Goal: Task Accomplishment & Management: Manage account settings

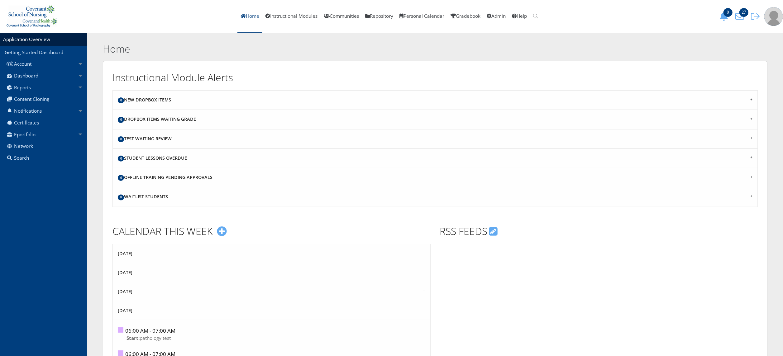
click at [250, 18] on link "Home" at bounding box center [249, 16] width 25 height 33
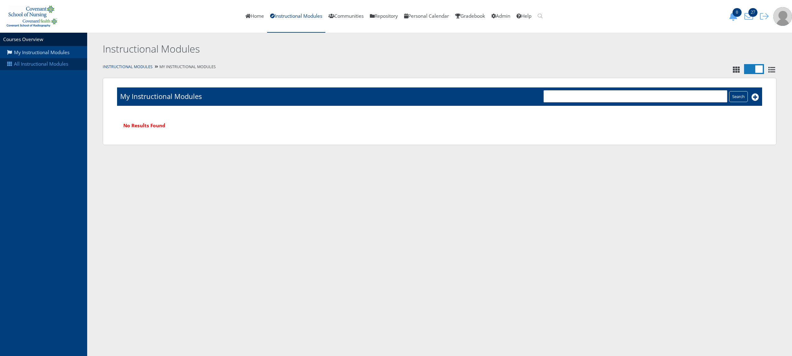
click at [24, 61] on link "All Instructional Modules" at bounding box center [43, 64] width 87 height 12
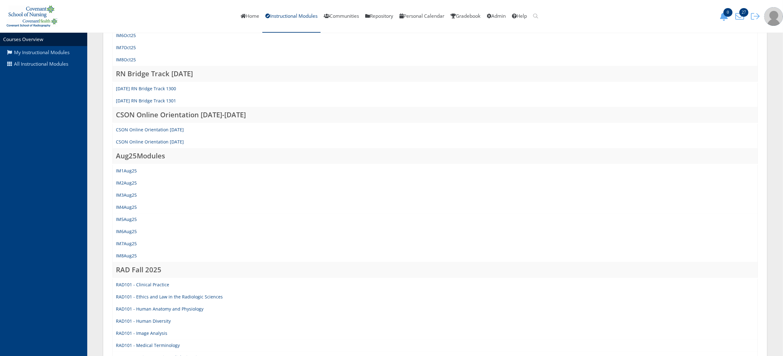
scroll to position [174, 0]
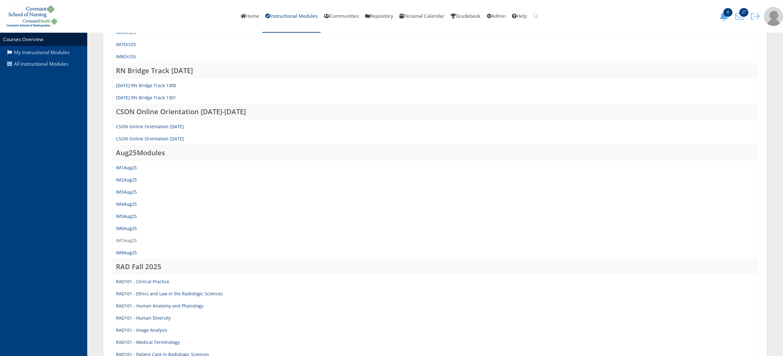
click at [131, 238] on link "IM7Aug25" at bounding box center [126, 241] width 21 height 6
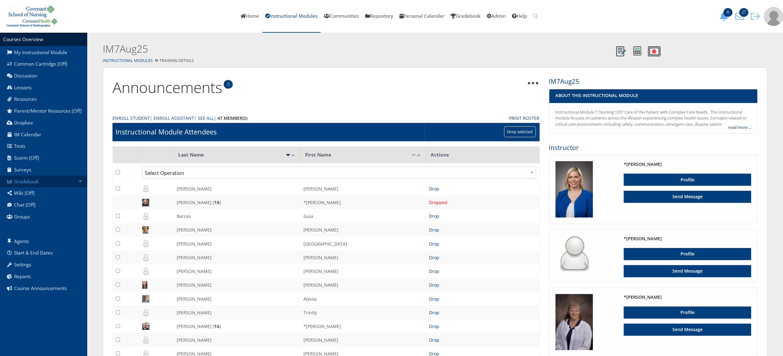
click at [46, 187] on link "Gradebook" at bounding box center [43, 182] width 87 height 12
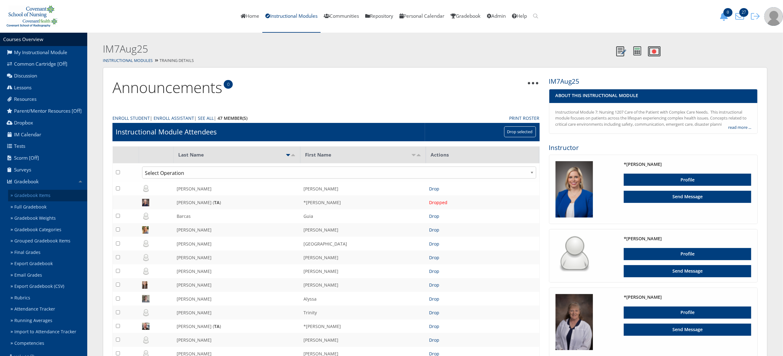
click at [47, 201] on link "Gradebook Items" at bounding box center [47, 196] width 79 height 12
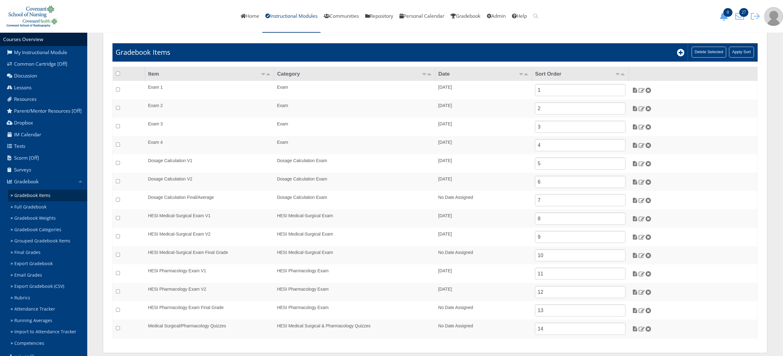
scroll to position [45, 0]
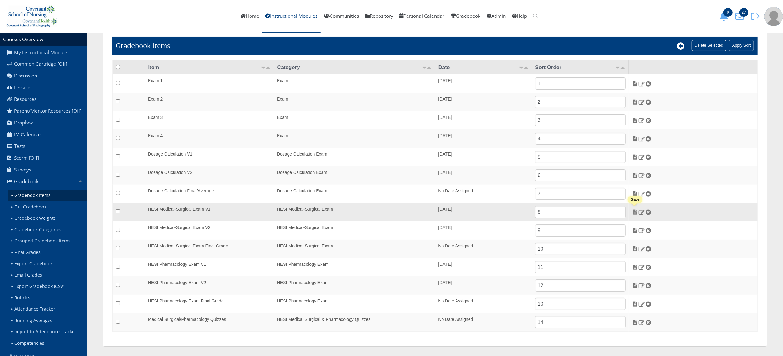
click at [636, 212] on img at bounding box center [635, 213] width 7 height 6
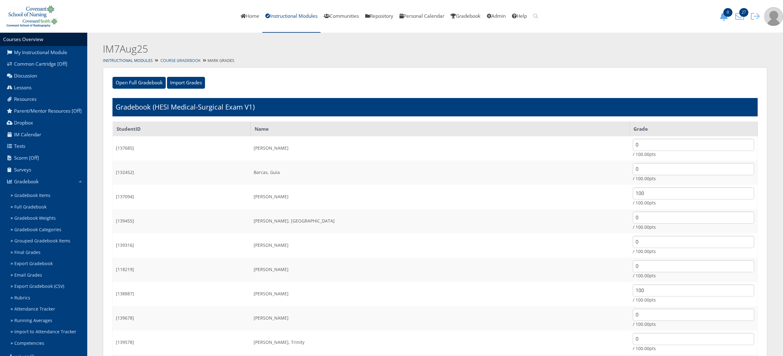
click at [186, 60] on link "Course Gradebook" at bounding box center [180, 60] width 40 height 5
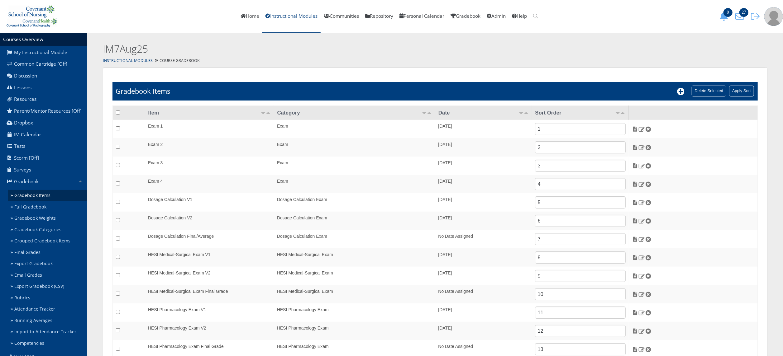
click at [299, 13] on link "Instructional Modules" at bounding box center [291, 16] width 58 height 33
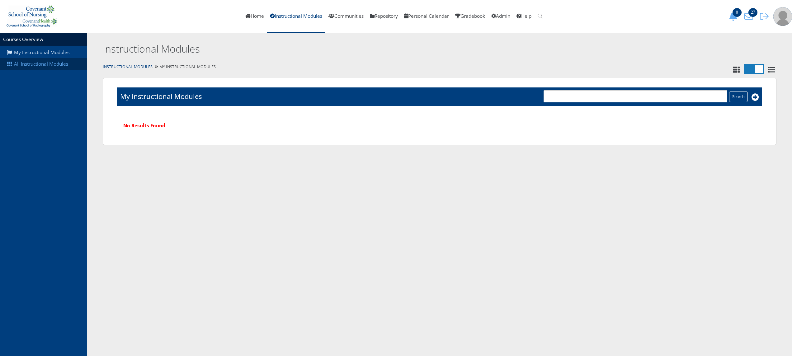
click at [63, 60] on link "All Instructional Modules" at bounding box center [43, 64] width 87 height 12
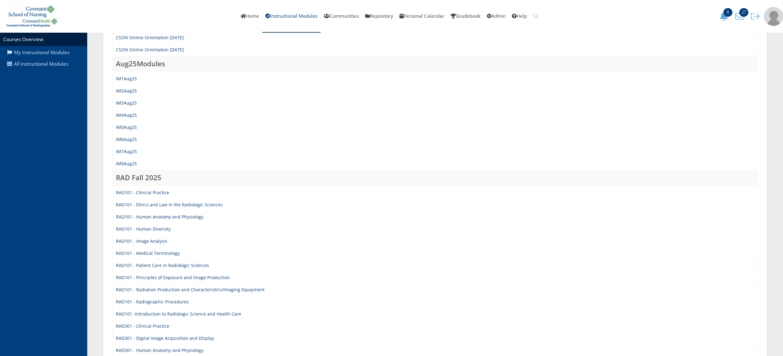
scroll to position [265, 0]
click at [129, 111] on link "IM4Aug25" at bounding box center [126, 113] width 21 height 6
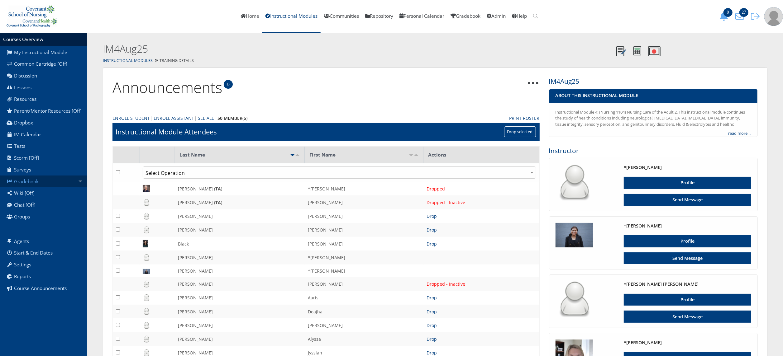
click at [75, 184] on link "Gradebook" at bounding box center [43, 182] width 87 height 12
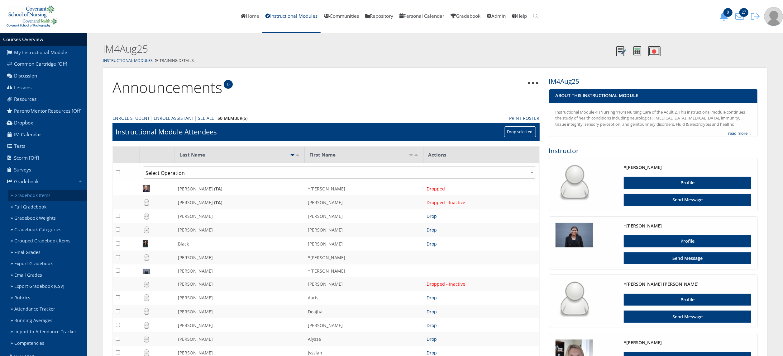
click at [69, 196] on link "Gradebook Items" at bounding box center [47, 196] width 79 height 12
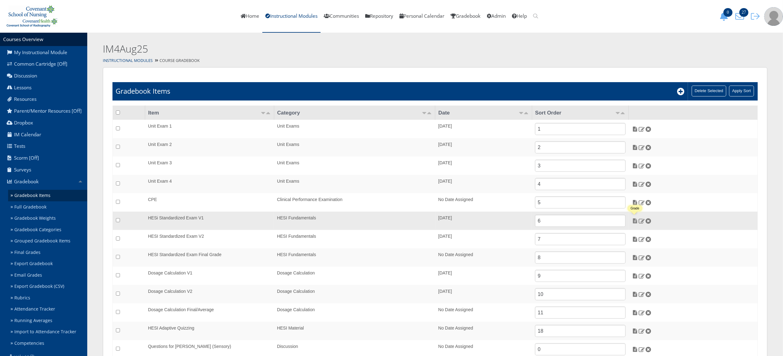
click at [634, 221] on img at bounding box center [635, 221] width 7 height 6
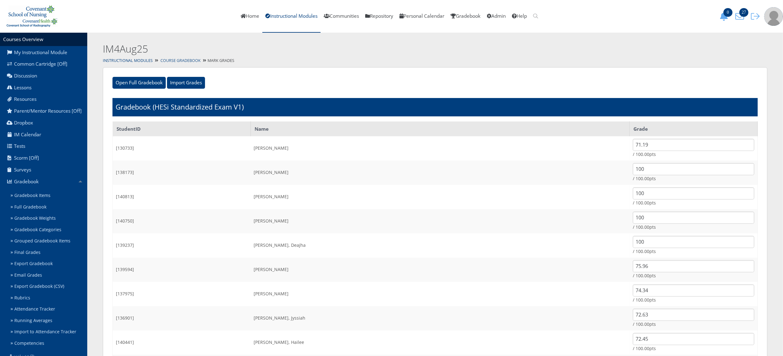
click at [170, 58] on link "Course Gradebook" at bounding box center [180, 60] width 40 height 5
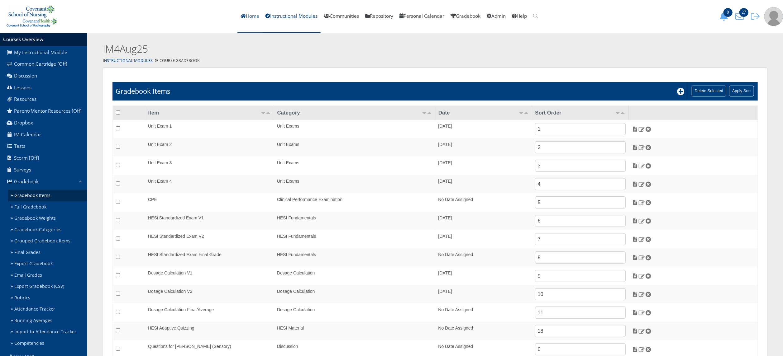
click at [247, 17] on link "Home" at bounding box center [249, 16] width 25 height 33
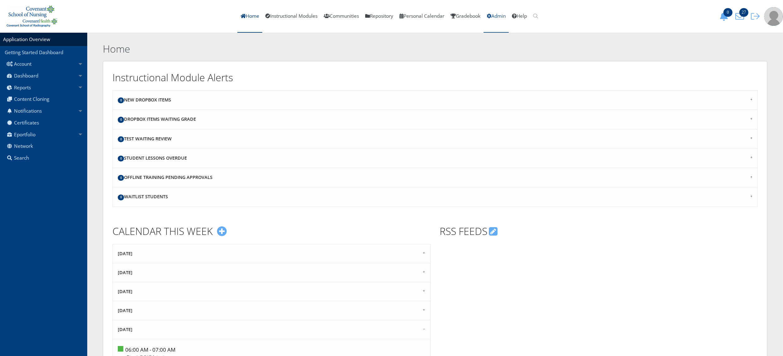
click at [502, 14] on link "Admin" at bounding box center [495, 16] width 25 height 33
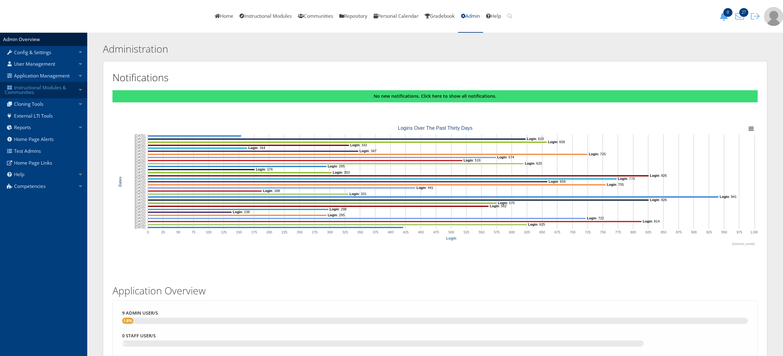
click at [59, 89] on link "Instructional Modules & Communities" at bounding box center [43, 90] width 87 height 17
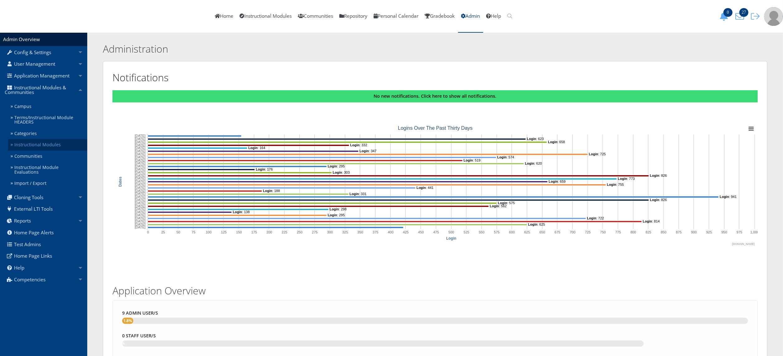
click at [65, 144] on link "Instructional Modules" at bounding box center [47, 145] width 79 height 12
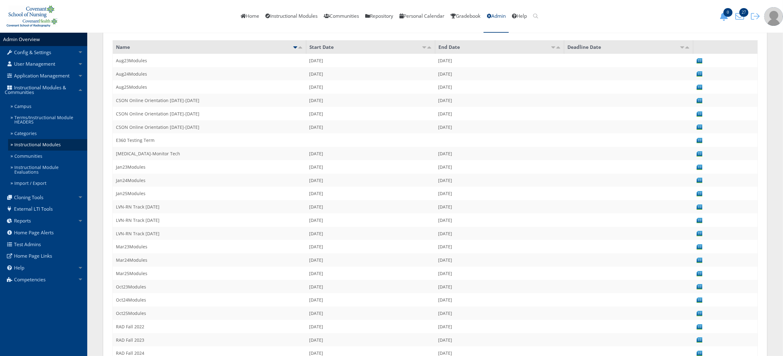
scroll to position [64, 0]
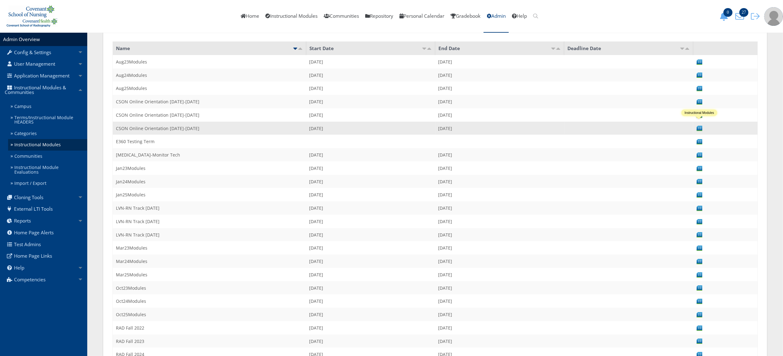
click at [698, 126] on img at bounding box center [699, 128] width 7 height 7
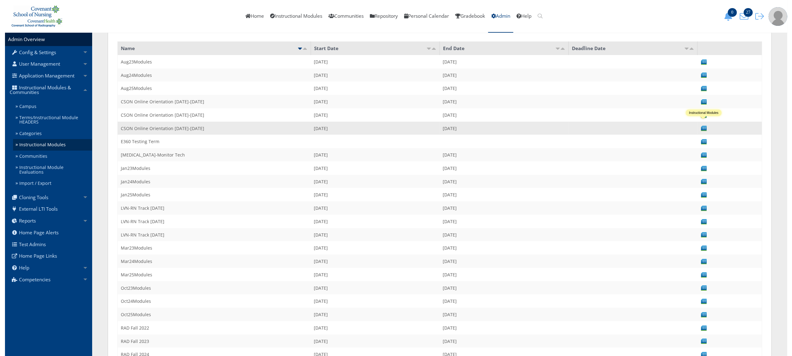
scroll to position [0, 0]
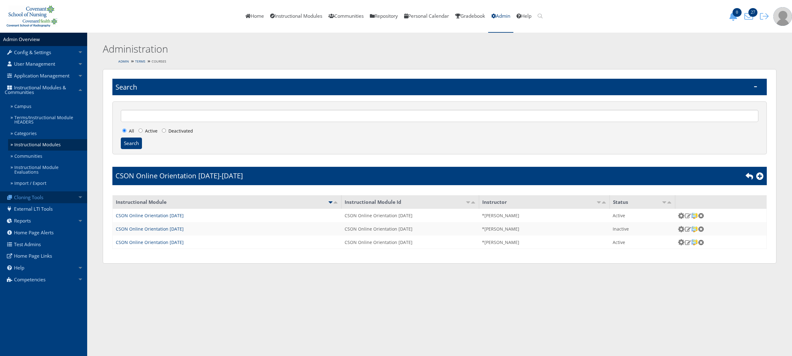
click at [29, 196] on link "Cloning Tools" at bounding box center [43, 198] width 87 height 12
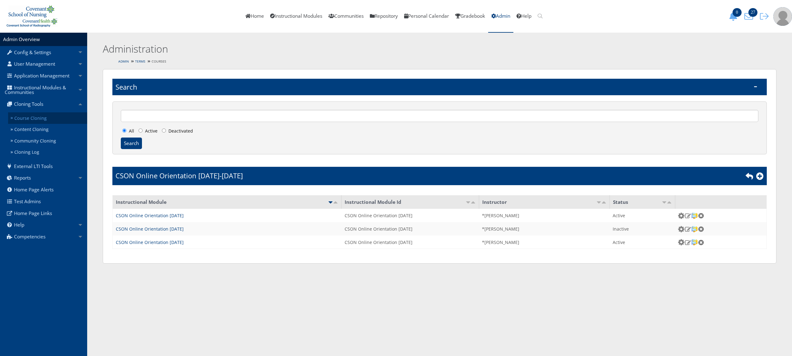
click at [44, 114] on link "Course Cloning" at bounding box center [47, 118] width 79 height 12
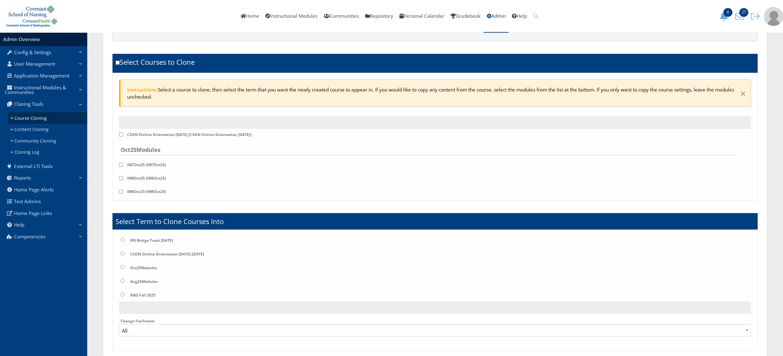
scroll to position [49, 0]
click at [120, 160] on input "checkbox" at bounding box center [121, 160] width 4 height 4
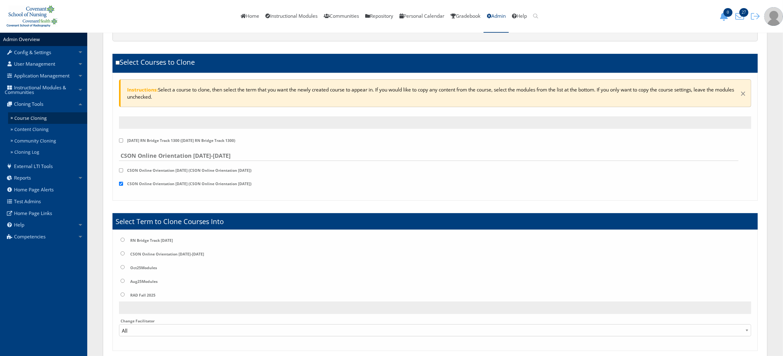
scroll to position [50, 0]
click at [120, 159] on input "checkbox" at bounding box center [121, 159] width 4 height 4
checkbox input "false"
click at [121, 146] on input "checkbox" at bounding box center [121, 146] width 4 height 4
checkbox input "true"
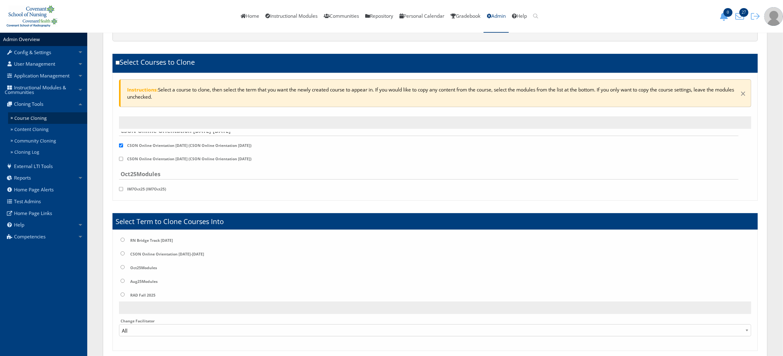
click at [123, 253] on input "radio" at bounding box center [123, 254] width 4 height 4
radio input "true"
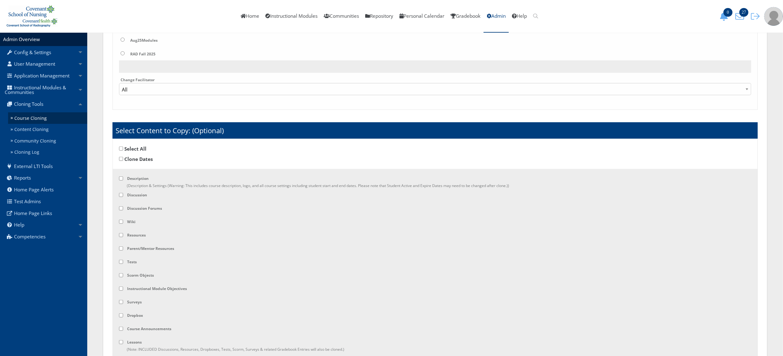
scroll to position [428, 0]
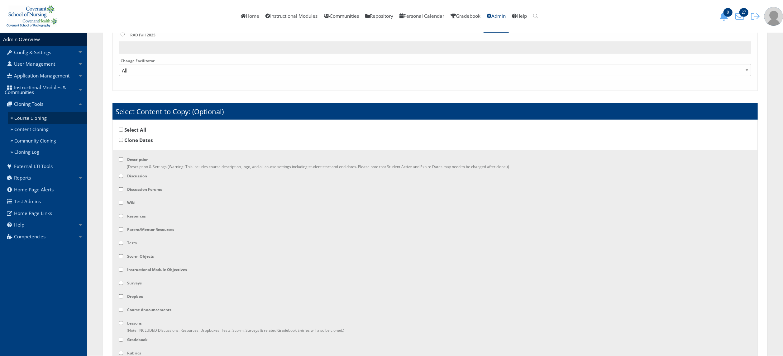
click at [120, 131] on input "checkbox" at bounding box center [121, 130] width 4 height 4
checkbox input "true"
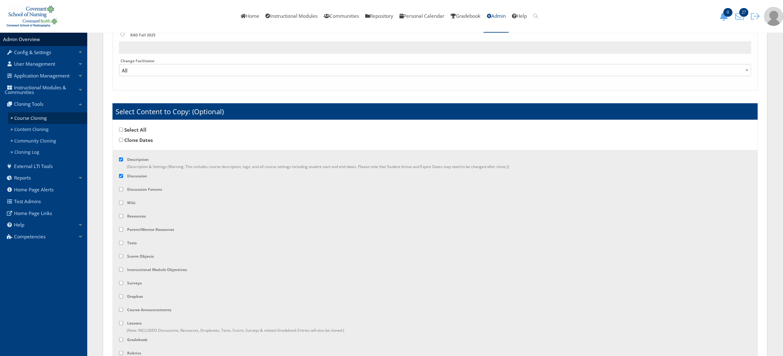
checkbox input "true"
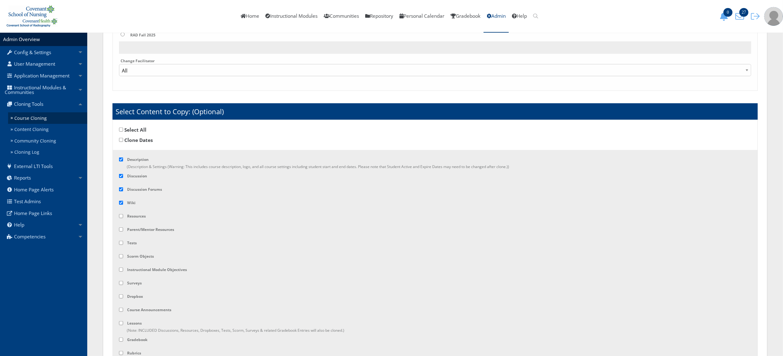
checkbox input "true"
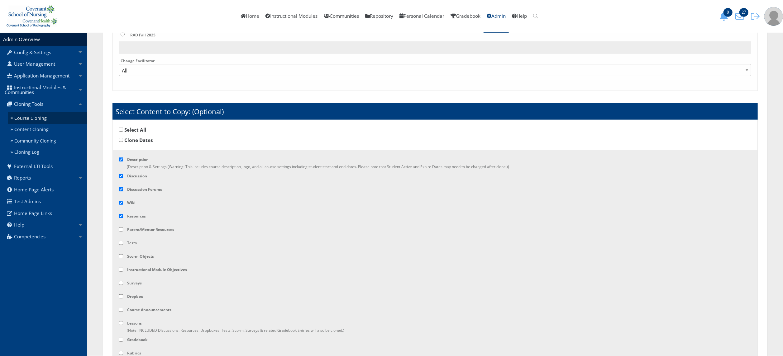
checkbox input "true"
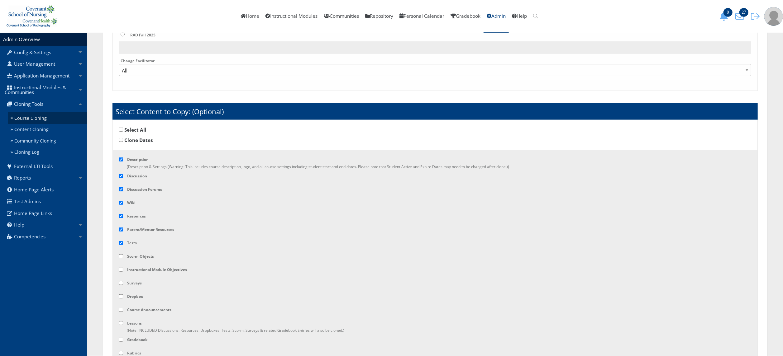
checkbox input "true"
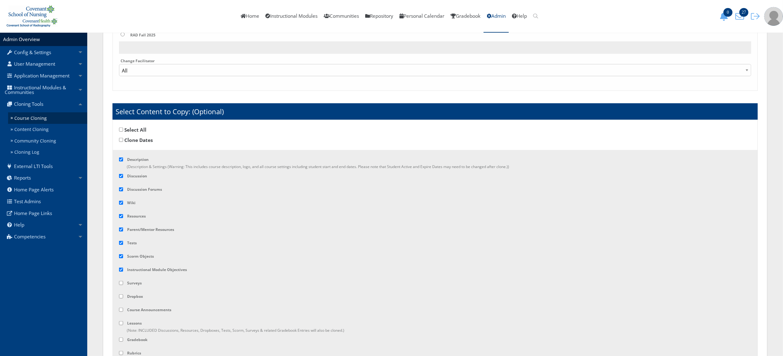
checkbox input "true"
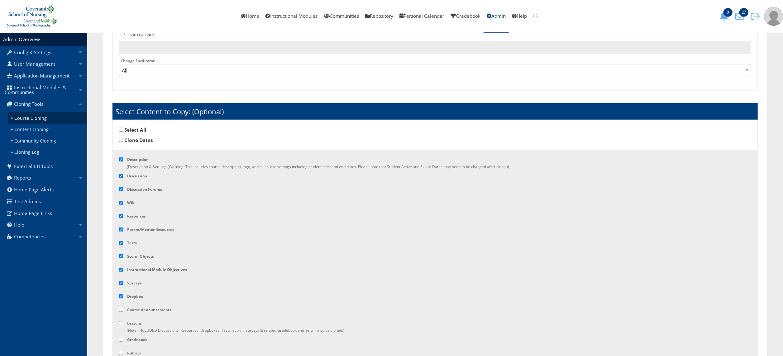
checkbox input "true"
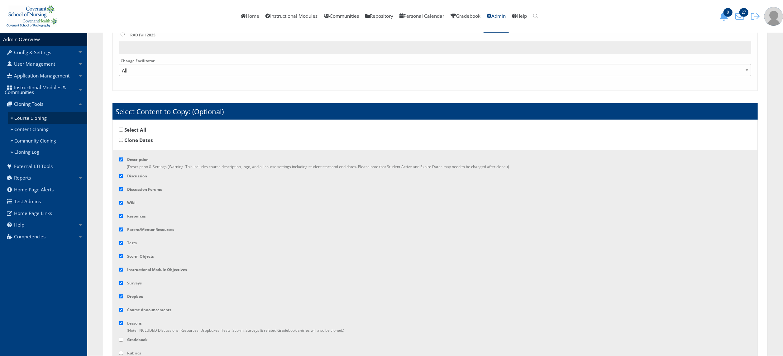
checkbox input "true"
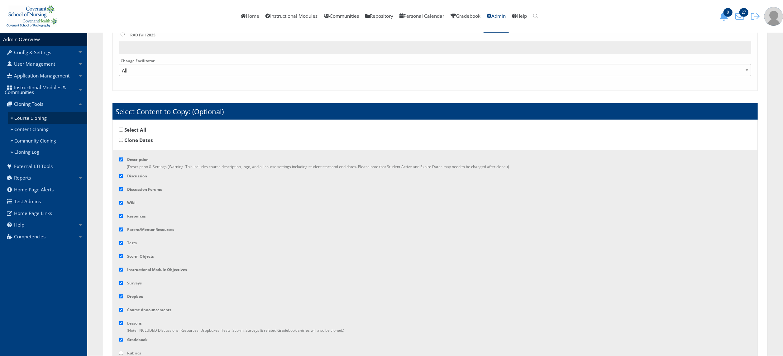
checkbox input "true"
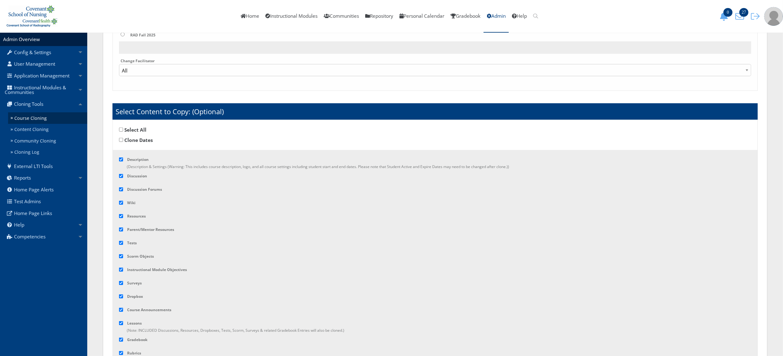
checkbox input "true"
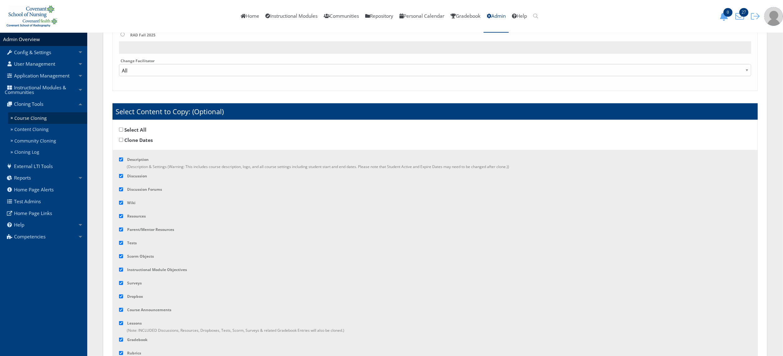
checkbox input "true"
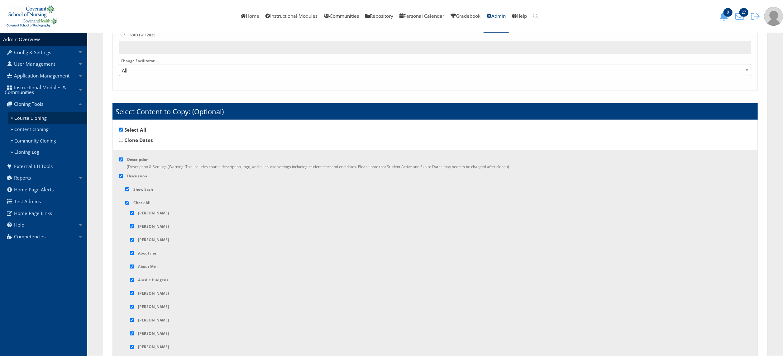
click at [126, 203] on input "checkbox" at bounding box center [127, 203] width 4 height 4
checkbox input "false"
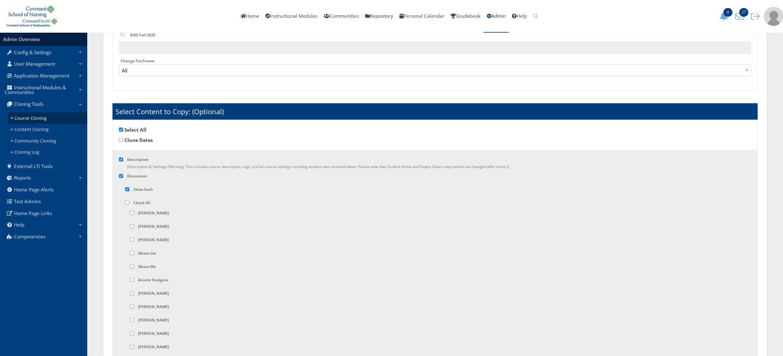
checkbox input "false"
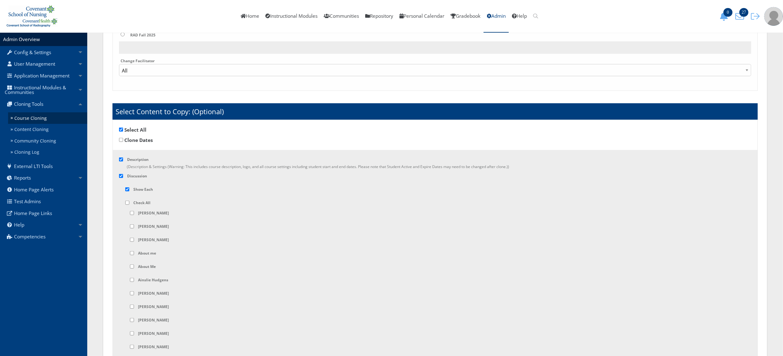
checkbox input "false"
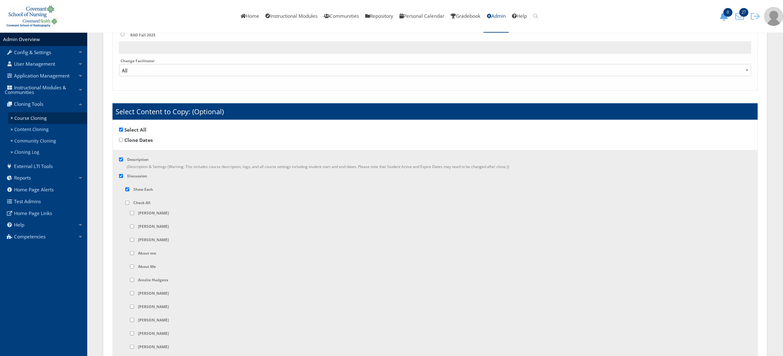
checkbox input "false"
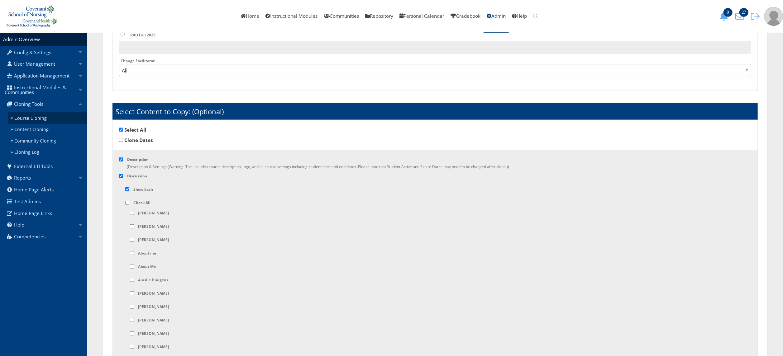
checkbox input "false"
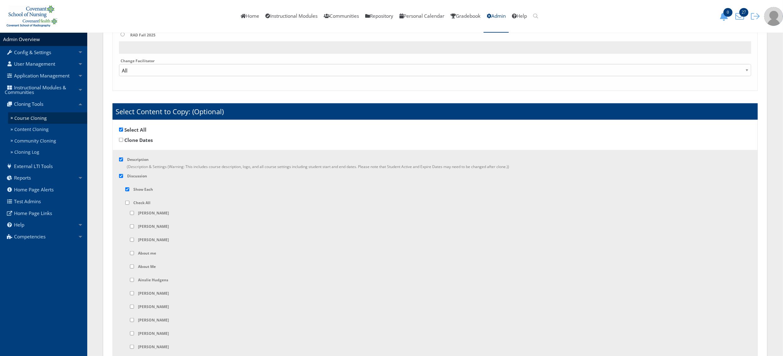
checkbox input "false"
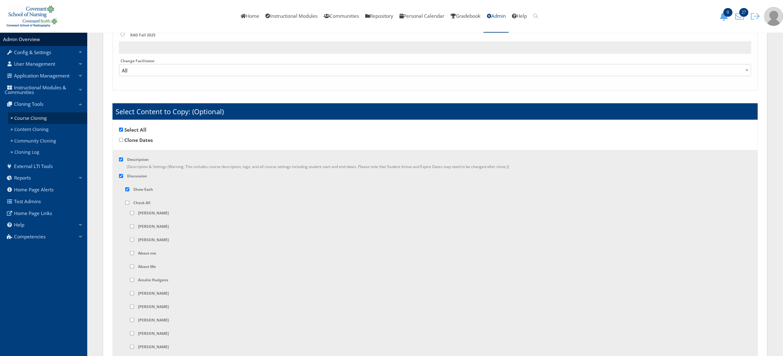
checkbox input "false"
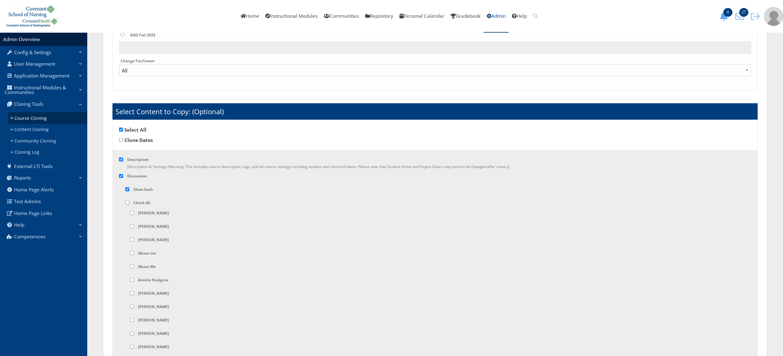
checkbox input "false"
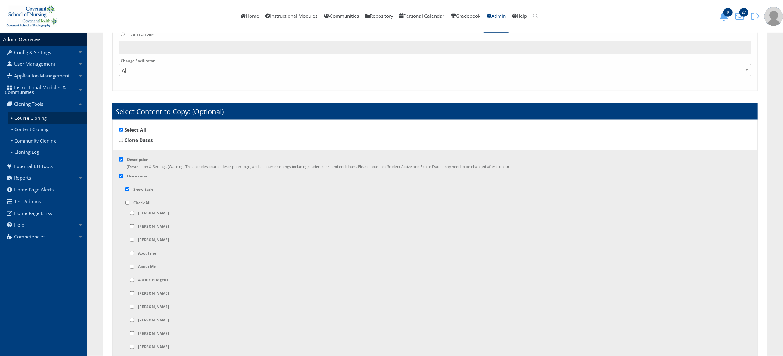
checkbox input "false"
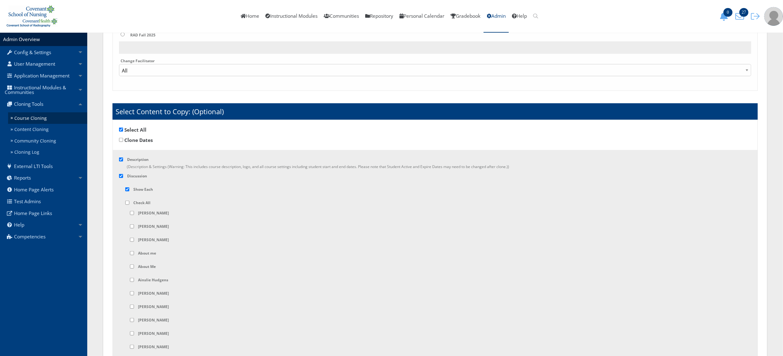
checkbox input "false"
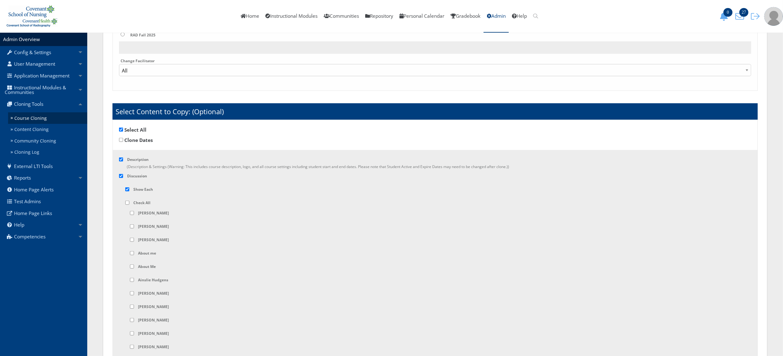
checkbox input "false"
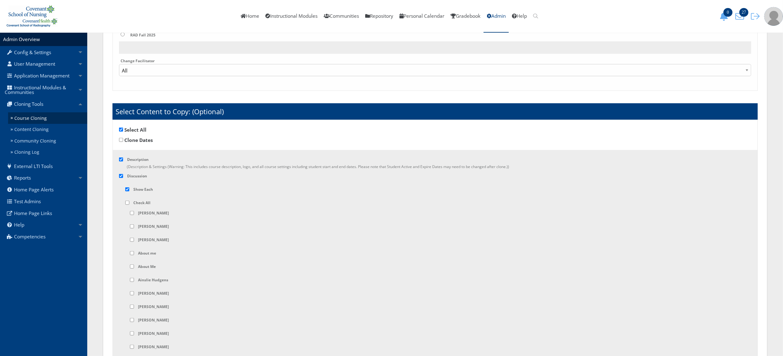
checkbox input "false"
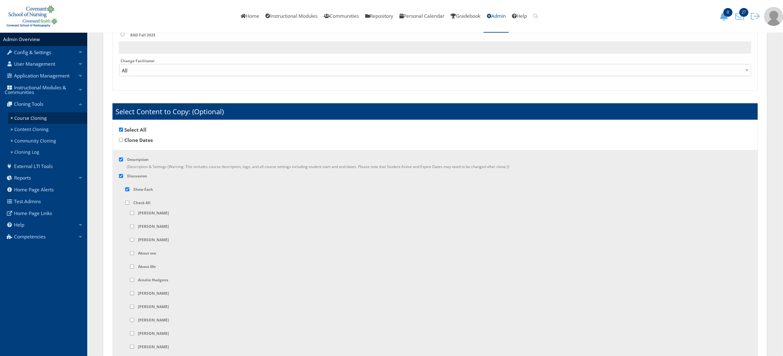
checkbox input "false"
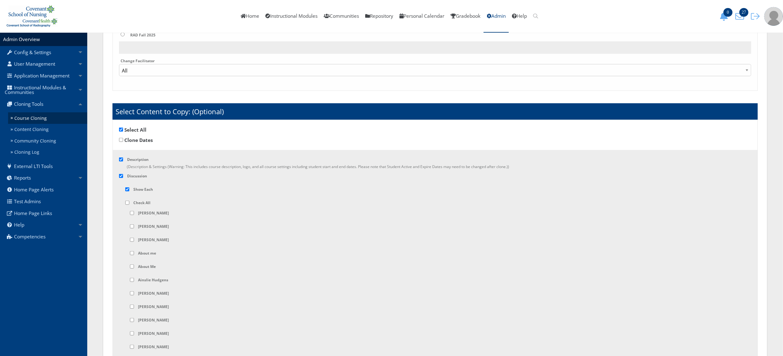
checkbox input "false"
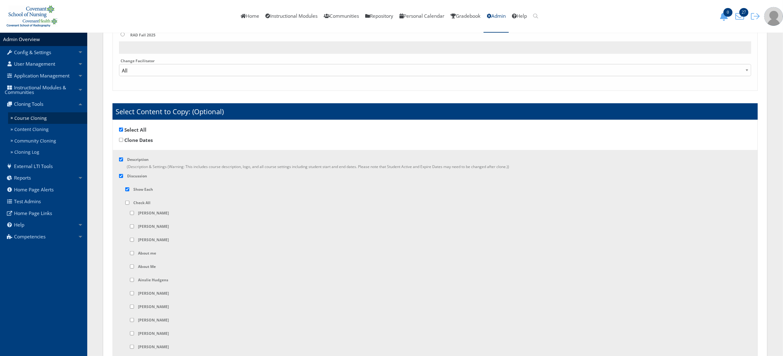
checkbox input "false"
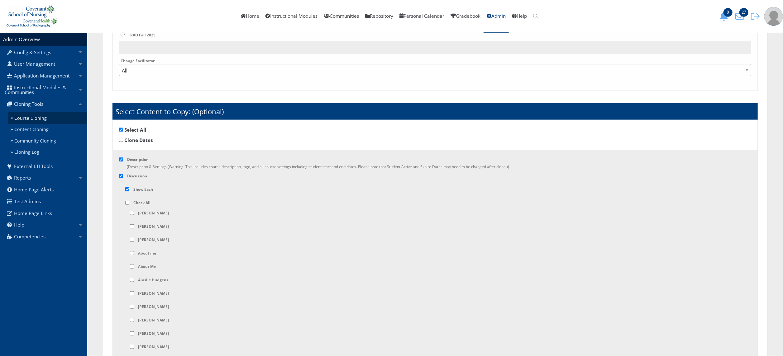
checkbox input "false"
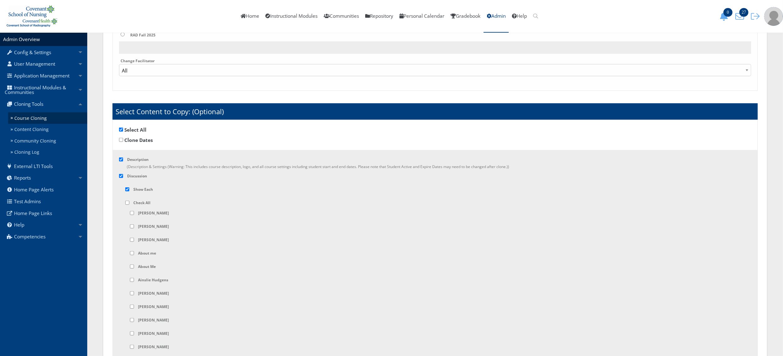
checkbox input "false"
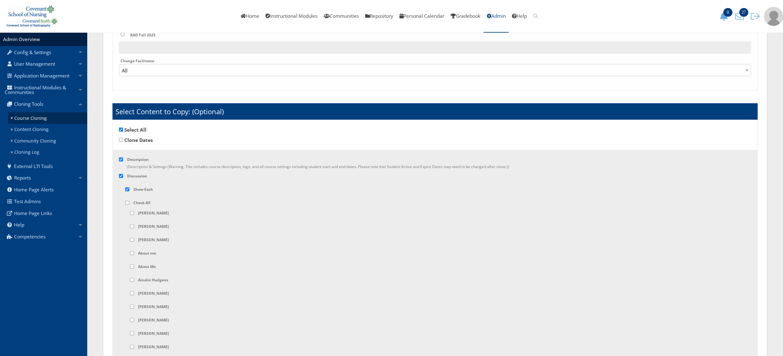
checkbox input "false"
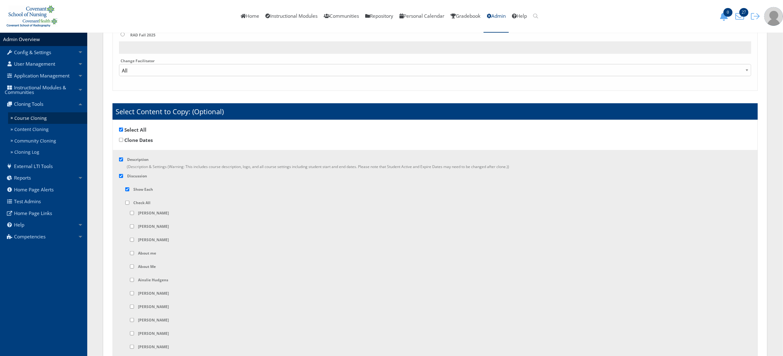
checkbox input "false"
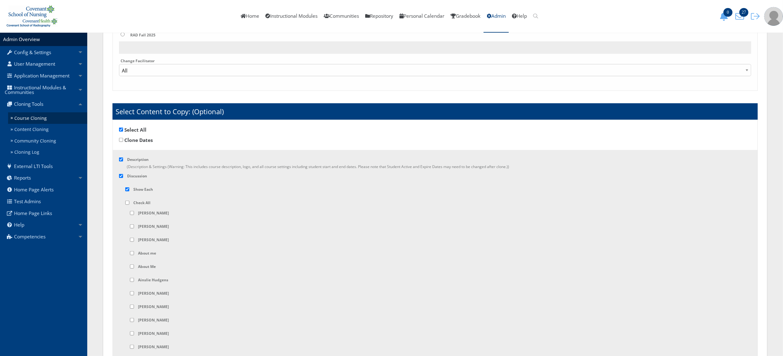
checkbox input "false"
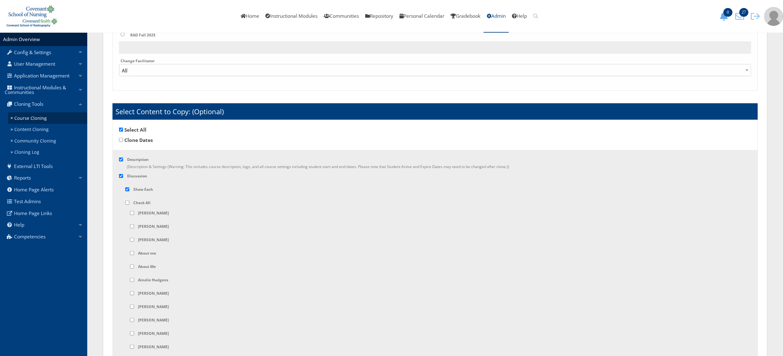
checkbox input "false"
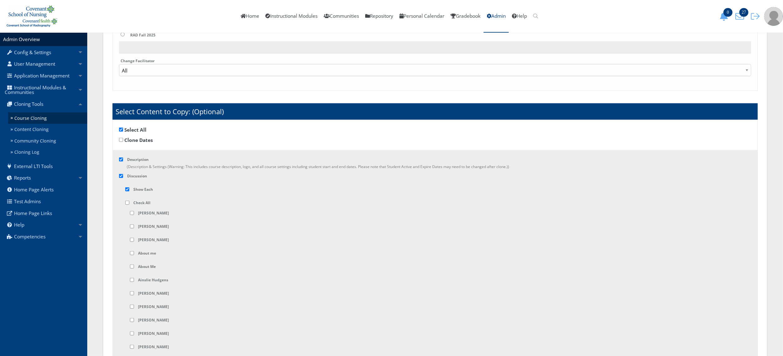
checkbox input "false"
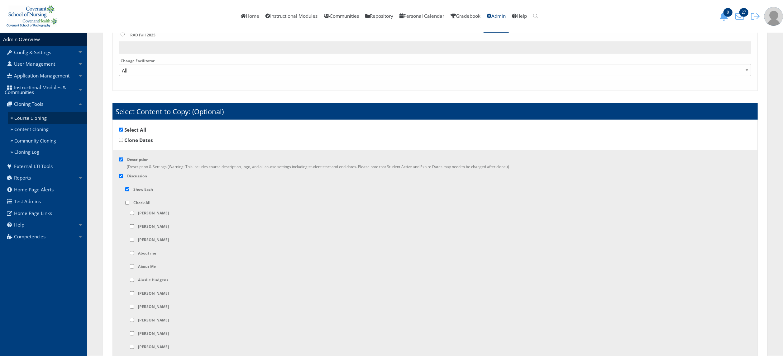
checkbox input "false"
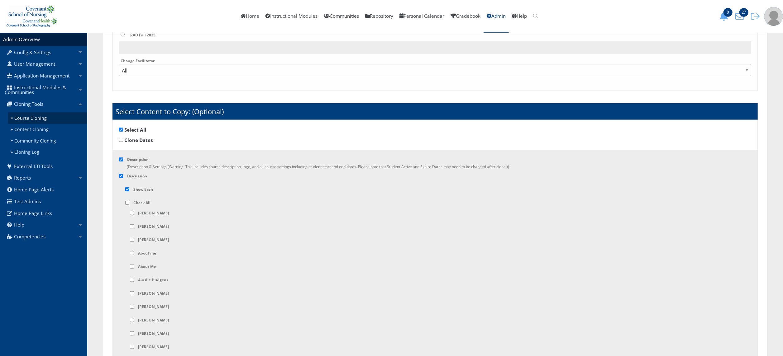
checkbox input "false"
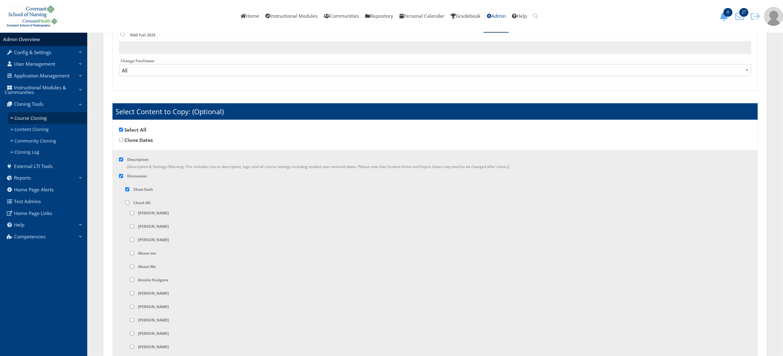
checkbox input "false"
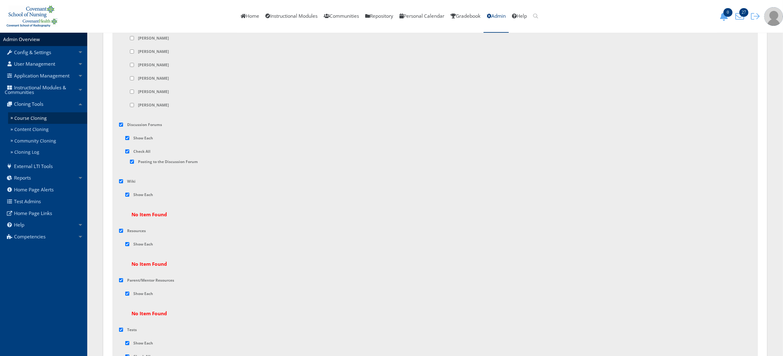
scroll to position [2174, 0]
click at [120, 179] on input "checkbox" at bounding box center [121, 177] width 4 height 4
checkbox input "false"
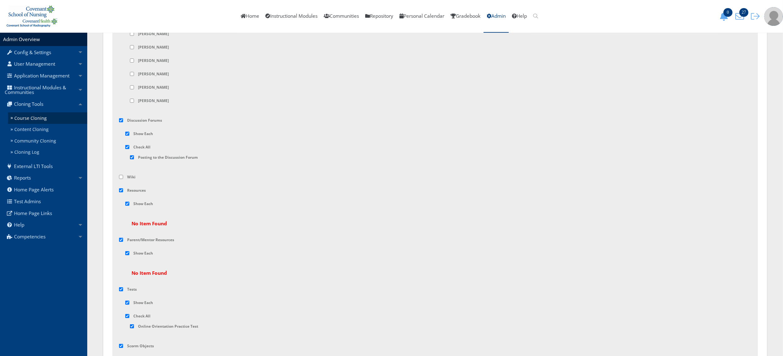
click at [120, 192] on input "checkbox" at bounding box center [121, 190] width 4 height 4
checkbox input "false"
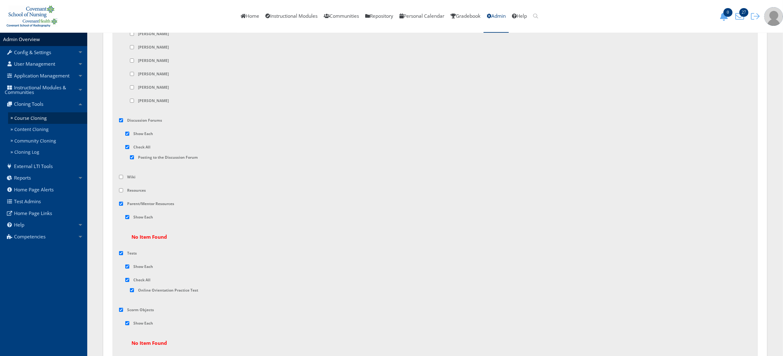
click at [121, 206] on input "checkbox" at bounding box center [121, 204] width 4 height 4
checkbox input "false"
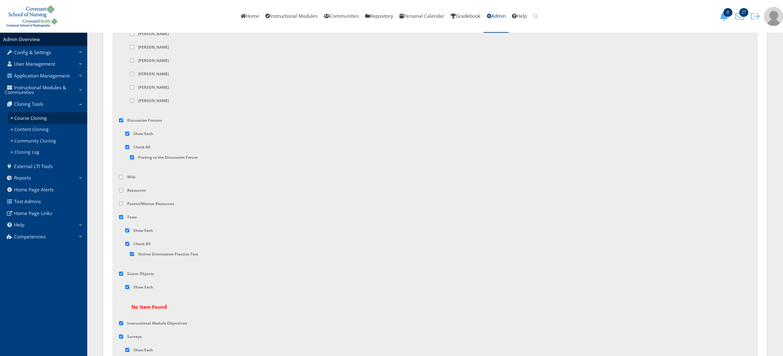
click at [120, 276] on input "checkbox" at bounding box center [121, 274] width 4 height 4
checkbox input "false"
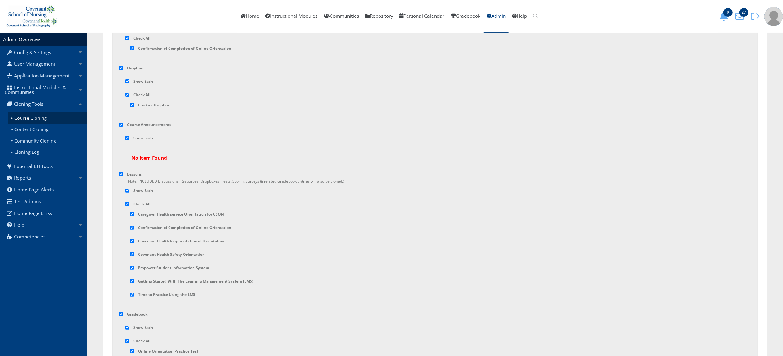
scroll to position [2527, 0]
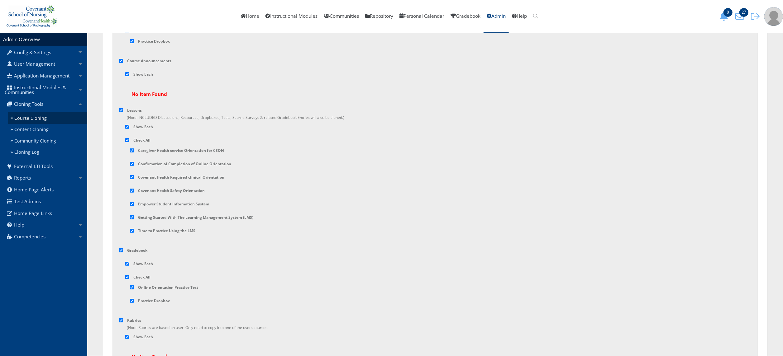
click at [121, 68] on div "Course Announcements" at bounding box center [435, 63] width 632 height 10
click at [121, 63] on input "checkbox" at bounding box center [121, 61] width 4 height 4
checkbox input "false"
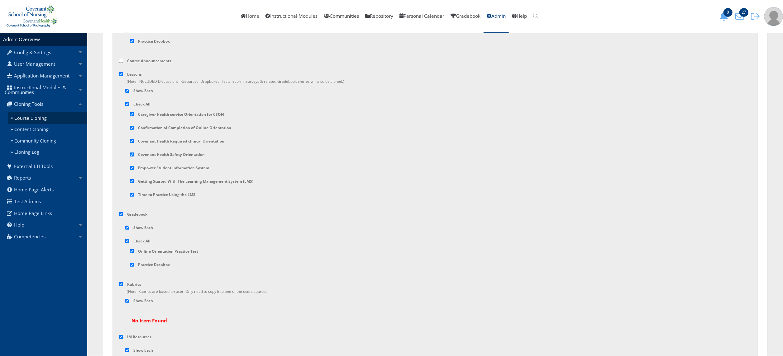
click at [121, 287] on input "checkbox" at bounding box center [121, 284] width 4 height 4
checkbox input "false"
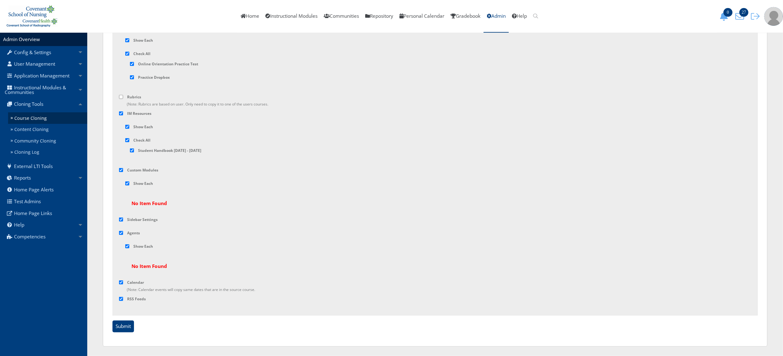
scroll to position [2733, 0]
click at [120, 169] on input "checkbox" at bounding box center [121, 170] width 4 height 4
checkbox input "false"
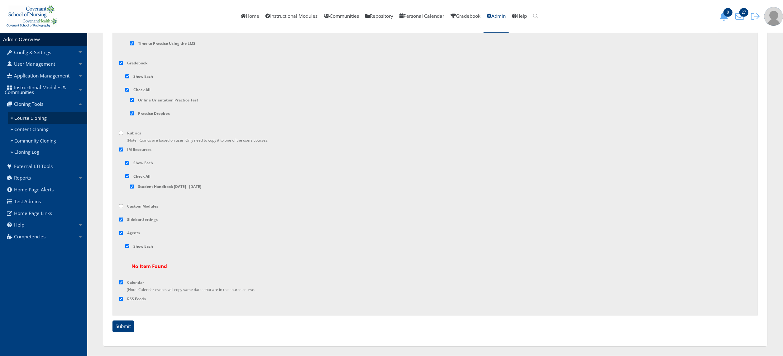
scroll to position [2697, 0]
click at [120, 233] on input "checkbox" at bounding box center [121, 233] width 4 height 4
checkbox input "false"
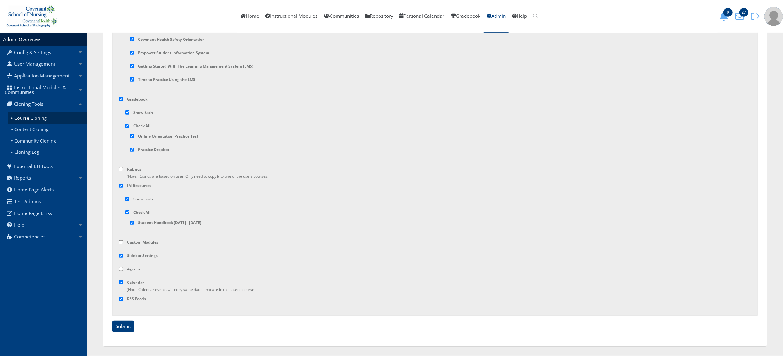
scroll to position [2661, 0]
click at [129, 328] on input "Submit" at bounding box center [122, 327] width 21 height 12
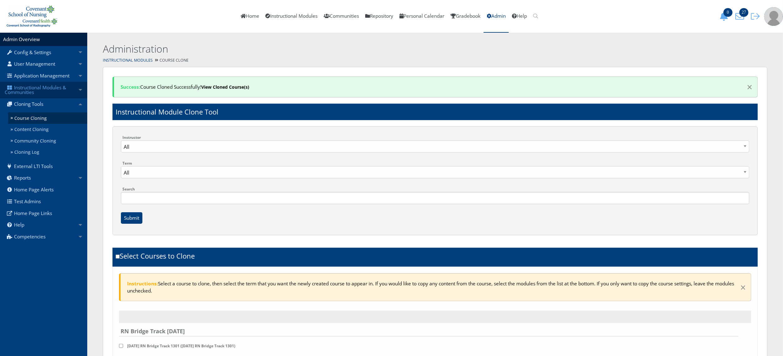
click at [45, 86] on link "Instructional Modules & Communities" at bounding box center [43, 90] width 87 height 17
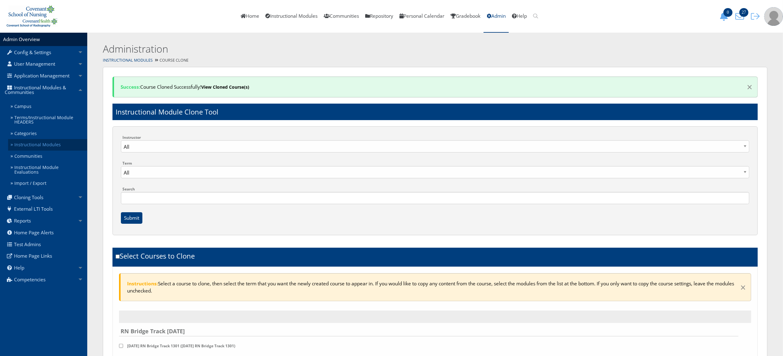
click at [44, 139] on link "Instructional Modules" at bounding box center [47, 145] width 79 height 12
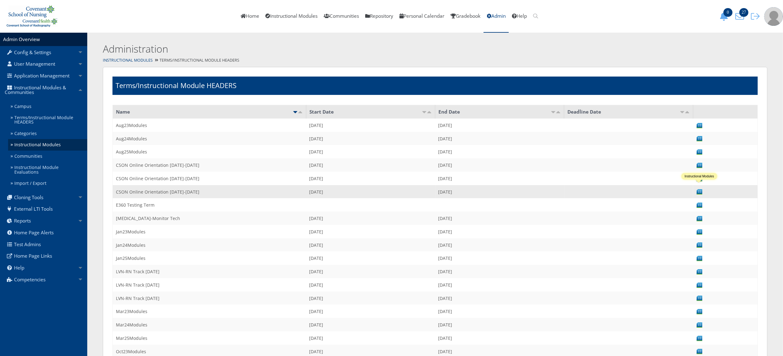
click at [699, 189] on img at bounding box center [699, 192] width 7 height 7
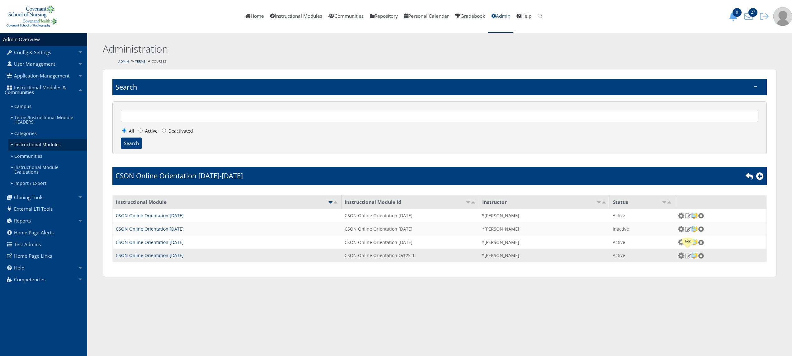
click at [690, 254] on img at bounding box center [688, 256] width 7 height 6
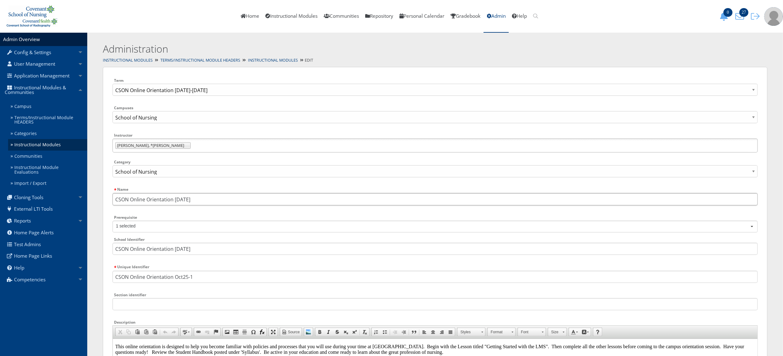
click at [192, 197] on input "CSON Online Orientation [DATE]" at bounding box center [434, 199] width 645 height 12
drag, startPoint x: 192, startPoint y: 197, endPoint x: 174, endPoint y: 199, distance: 18.2
click at [174, 199] on input "CSON Online Orientation [DATE]" at bounding box center [434, 199] width 645 height 12
click at [230, 202] on input "CSON Online Orientation RN Bridge Track [DATE]" at bounding box center [434, 199] width 645 height 12
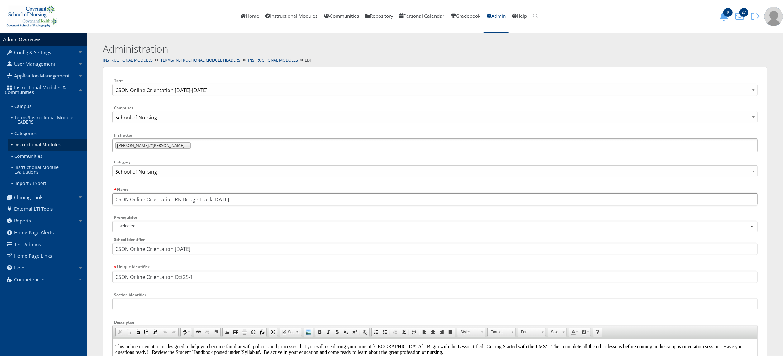
click at [230, 202] on input "CSON Online Orientation RN Bridge Track [DATE]" at bounding box center [434, 199] width 645 height 12
type input "CSON Online Orientation RN Bridge Track [DATE]"
click at [210, 248] on input "CSON Online Orientation [DATE]" at bounding box center [434, 249] width 645 height 12
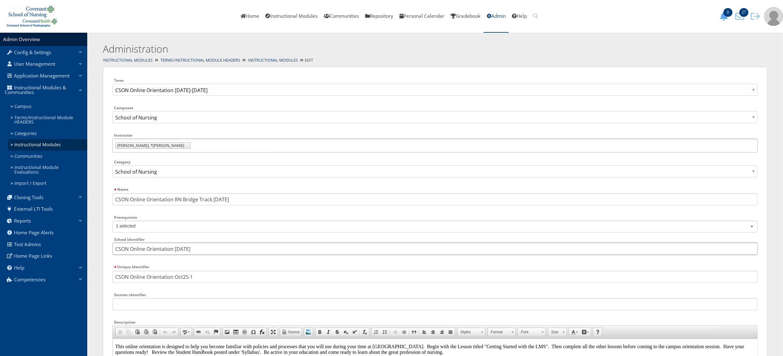
click at [210, 248] on input "CSON Online Orientation [DATE]" at bounding box center [434, 249] width 645 height 12
paste input "RN Bridge Track [DATE]"
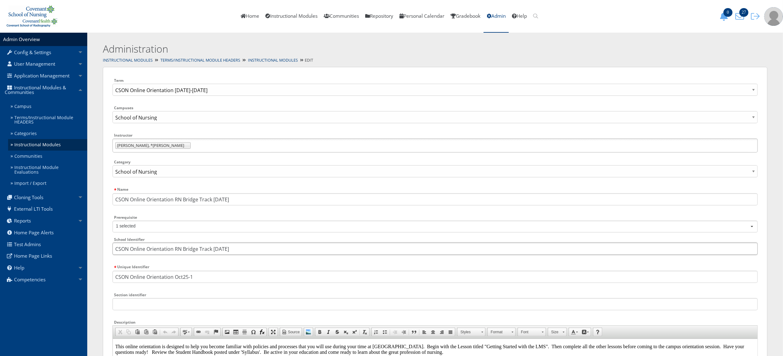
type input "CSON Online Orientation RN Bridge Track [DATE]"
click at [209, 276] on input "CSON Online Orientation Oct25-1" at bounding box center [434, 277] width 645 height 12
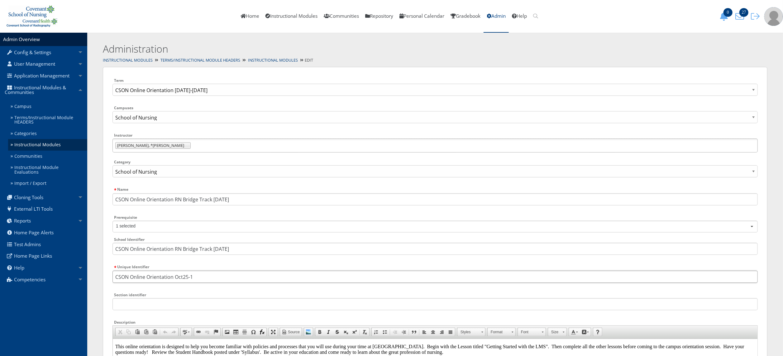
click at [209, 276] on input "CSON Online Orientation Oct25-1" at bounding box center [434, 277] width 645 height 12
paste input "RN Bridge Track [DATE]"
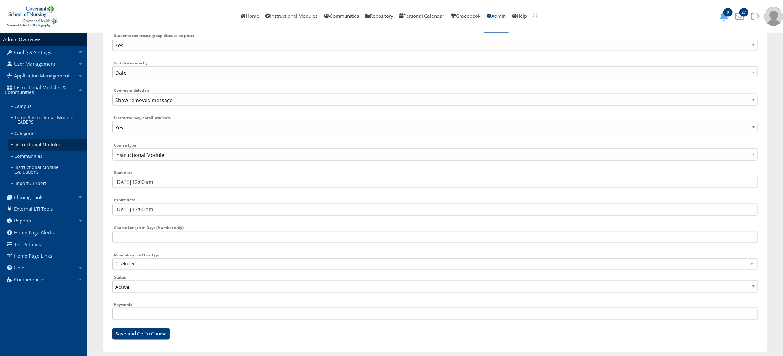
scroll to position [793, 0]
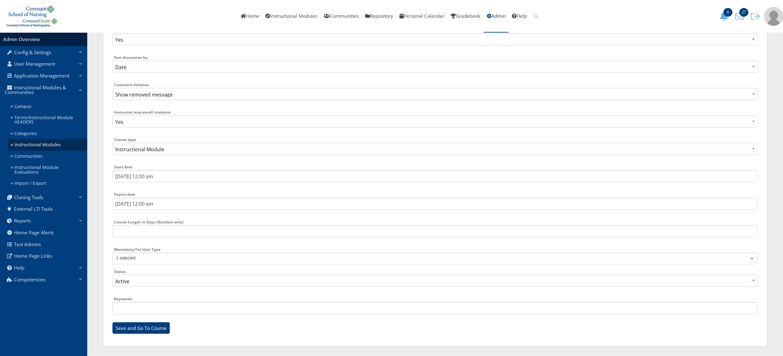
type input "CSON Online Orientation RN Bridge Track [DATE]"
click at [149, 174] on input "09/29/2025 12:00 am" at bounding box center [434, 176] width 645 height 12
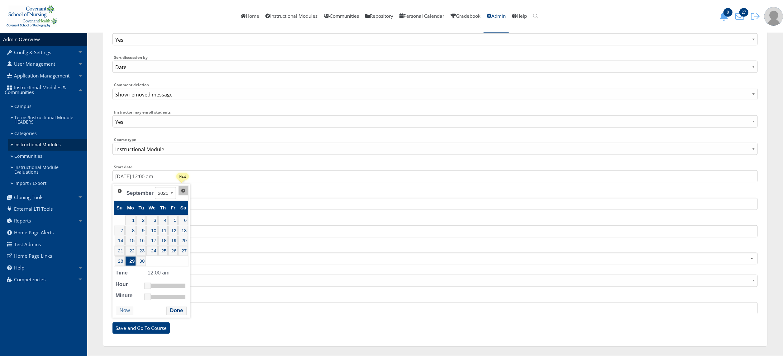
click at [181, 188] on span "Next" at bounding box center [183, 190] width 5 height 5
click at [181, 187] on div "Prev Next October 2015 2016 2017 2018 2019 2020 2021 2022 2023 2024 2025 2026 2…" at bounding box center [148, 194] width 68 height 16
click at [174, 192] on link "Next" at bounding box center [175, 190] width 9 height 9
click at [182, 192] on link "Next" at bounding box center [181, 190] width 9 height 9
click at [131, 231] on link "8" at bounding box center [130, 231] width 11 height 10
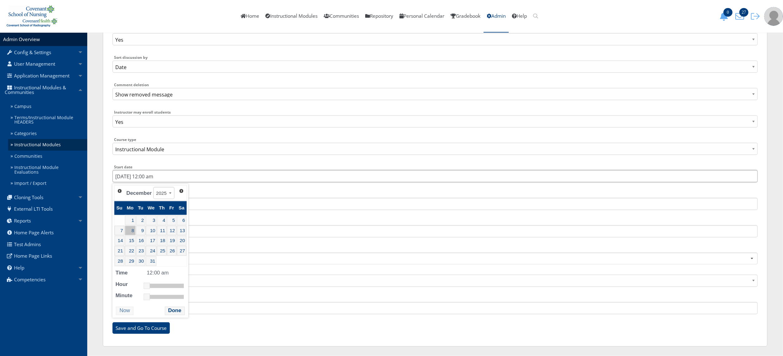
type input "12/8/2025 12:00 am"
click at [170, 317] on div "Prev Next December 2015 2016 2017 2018 2019 2020 2021 2022 2023 2024 2025 2026 …" at bounding box center [150, 251] width 76 height 134
click at [170, 315] on button "Done" at bounding box center [175, 311] width 20 height 8
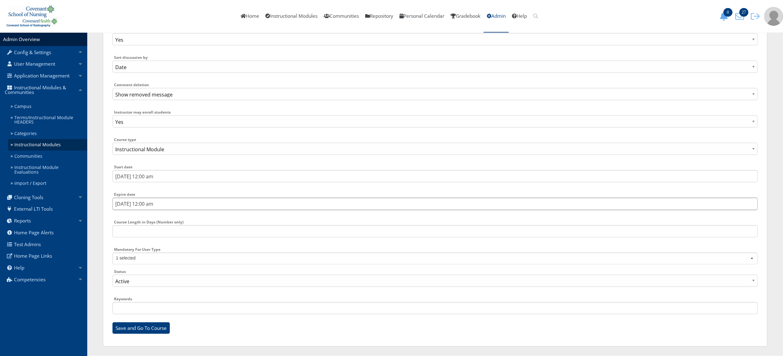
click at [162, 208] on input "12/15/2025 12:00 am" at bounding box center [434, 204] width 645 height 12
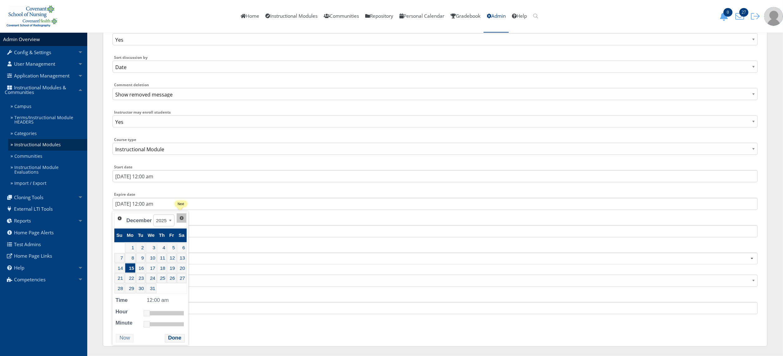
click at [183, 220] on link "Next" at bounding box center [181, 218] width 9 height 9
click at [178, 220] on link "Next" at bounding box center [175, 218] width 9 height 9
click at [179, 216] on span "Next" at bounding box center [178, 218] width 5 height 5
click at [172, 218] on span "Next" at bounding box center [171, 218] width 5 height 5
click at [172, 218] on link "Next" at bounding box center [171, 218] width 9 height 9
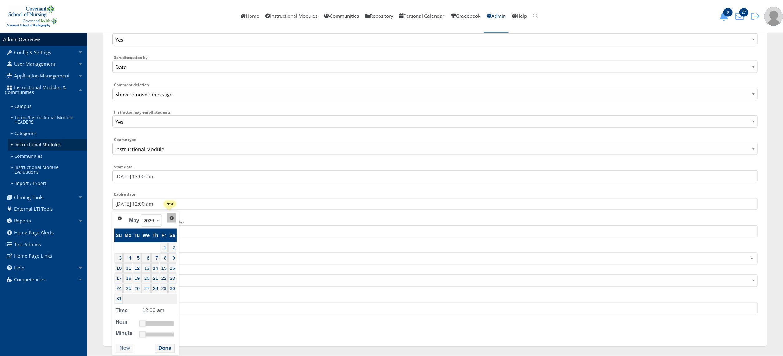
click at [172, 218] on link "Next" at bounding box center [171, 218] width 9 height 9
click at [168, 277] on link "25" at bounding box center [172, 279] width 8 height 10
type input "7/25/2026 12:00 am"
click at [160, 337] on button "Done" at bounding box center [165, 338] width 20 height 8
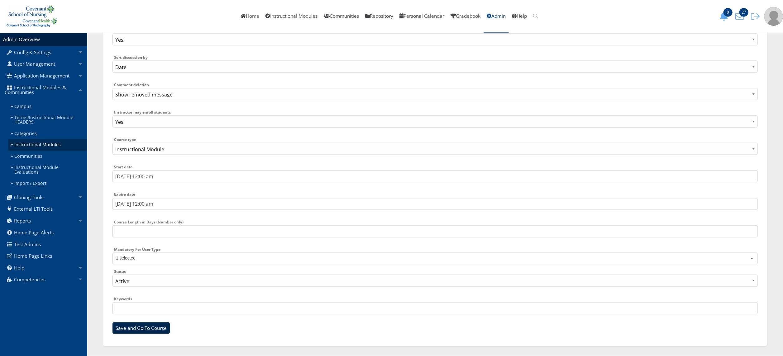
click at [147, 330] on input "Save and Go To Course" at bounding box center [140, 329] width 57 height 12
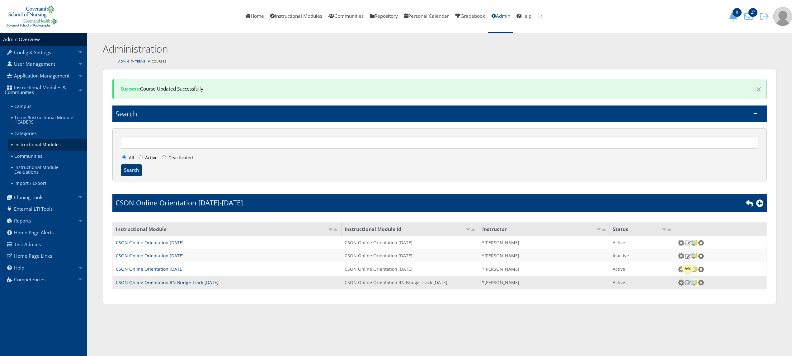
click at [690, 283] on img at bounding box center [688, 283] width 7 height 6
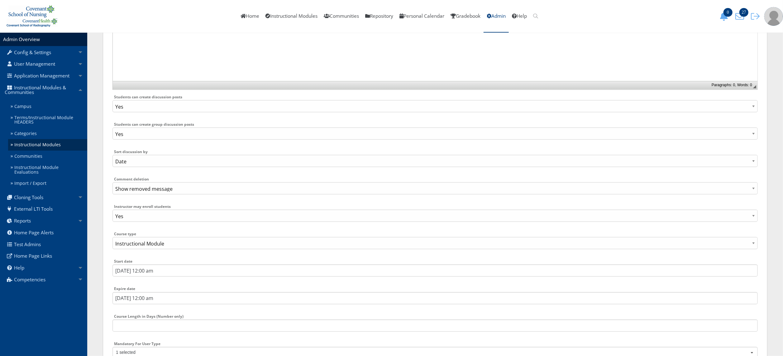
scroll to position [793, 0]
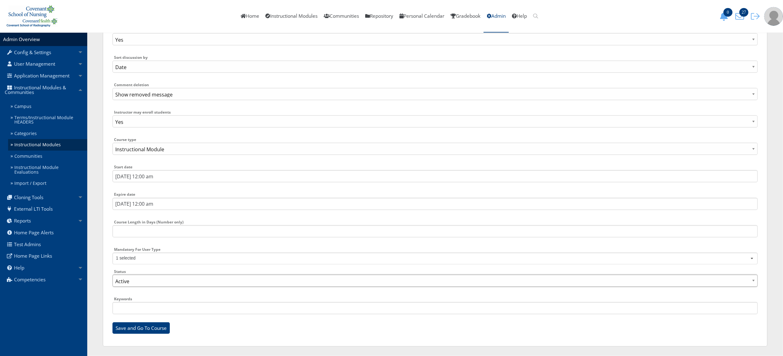
click at [178, 283] on select "Active Inactive" at bounding box center [434, 281] width 645 height 12
click at [112, 275] on select "Active Inactive" at bounding box center [434, 281] width 645 height 12
click at [143, 280] on select "Active Inactive" at bounding box center [434, 281] width 645 height 12
select select "1"
click at [112, 275] on select "Active Inactive" at bounding box center [434, 281] width 645 height 12
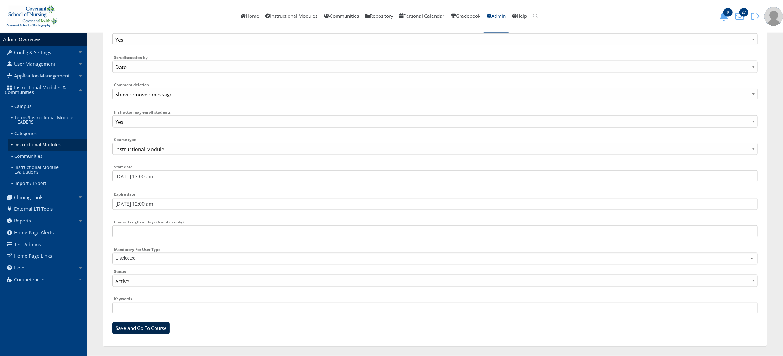
click at [146, 328] on input "Save and Go To Course" at bounding box center [140, 329] width 57 height 12
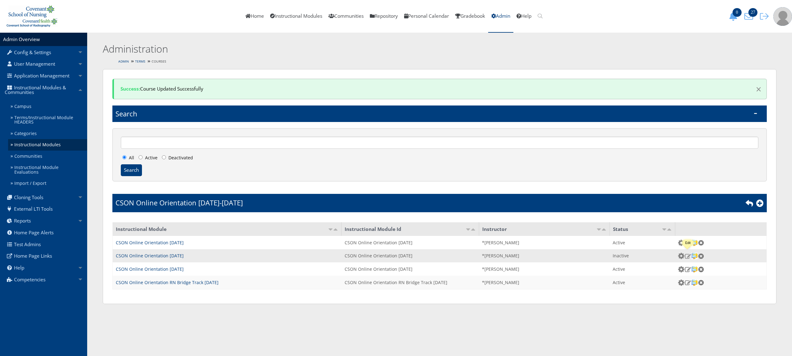
click at [688, 254] on img at bounding box center [688, 257] width 7 height 6
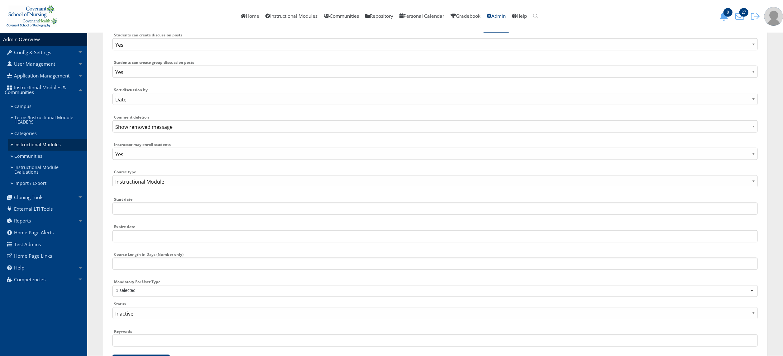
scroll to position [793, 0]
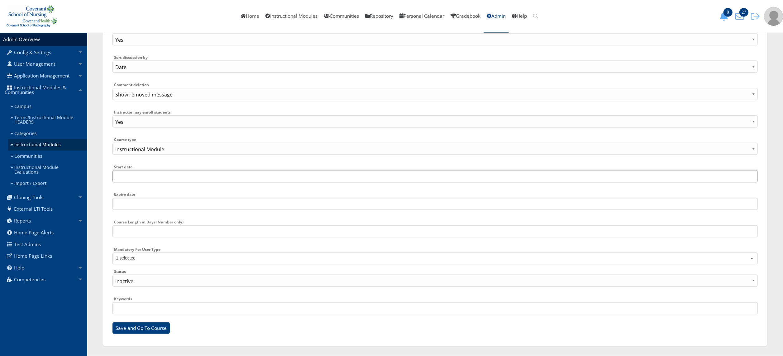
click at [140, 176] on input "Start date" at bounding box center [434, 176] width 645 height 12
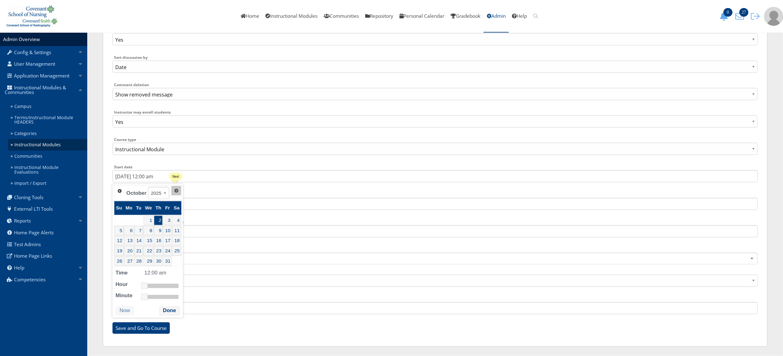
click at [177, 188] on span "Next" at bounding box center [176, 190] width 5 height 5
click at [177, 187] on link "Next" at bounding box center [181, 190] width 9 height 9
click at [131, 232] on link "8" at bounding box center [130, 231] width 11 height 10
type input "12/8/2025 12:00 am"
click at [171, 307] on button "Done" at bounding box center [175, 311] width 20 height 8
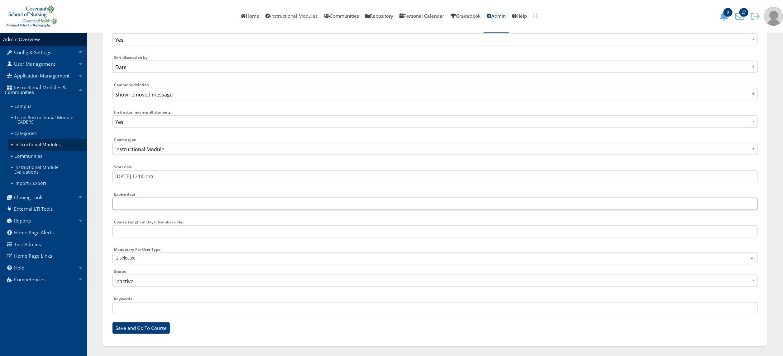
click at [137, 206] on input "Expire date" at bounding box center [434, 204] width 645 height 12
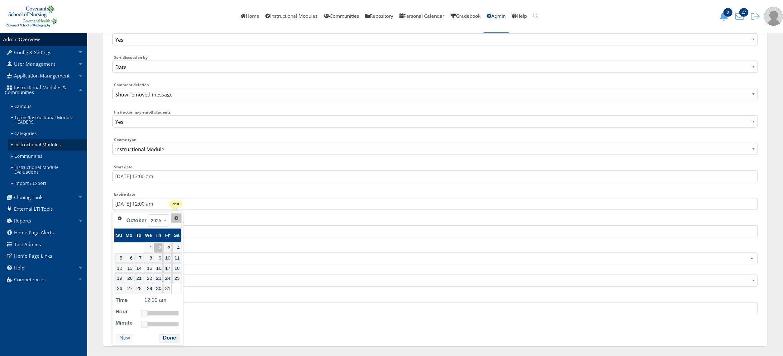
click at [176, 219] on span "Next" at bounding box center [176, 218] width 5 height 5
click at [177, 219] on link "Next" at bounding box center [181, 218] width 9 height 9
click at [181, 219] on link "Next" at bounding box center [181, 218] width 9 height 9
click at [175, 217] on span "Next" at bounding box center [176, 218] width 5 height 5
click at [180, 219] on link "Next" at bounding box center [178, 218] width 9 height 9
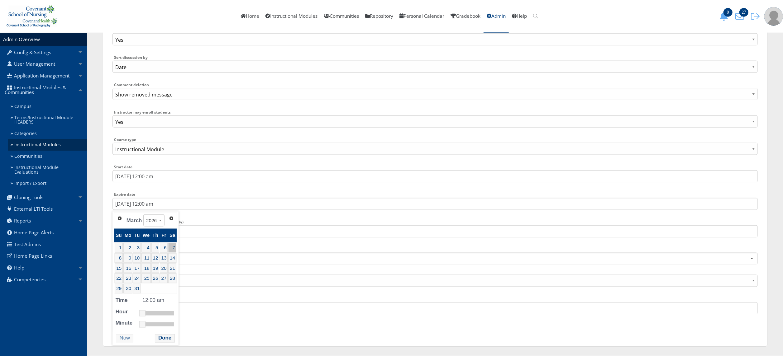
click at [173, 247] on link "7" at bounding box center [172, 248] width 8 height 10
type input "3/7/2026 12:00 am"
click at [163, 338] on button "Done" at bounding box center [165, 338] width 20 height 8
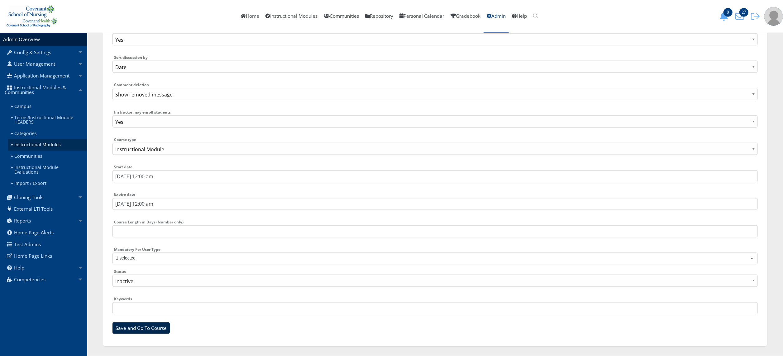
click at [143, 329] on input "Save and Go To Course" at bounding box center [140, 329] width 57 height 12
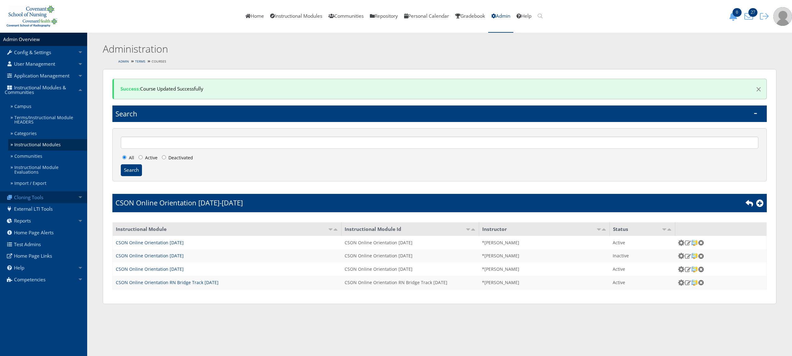
click at [54, 192] on link "Cloning Tools" at bounding box center [43, 198] width 87 height 12
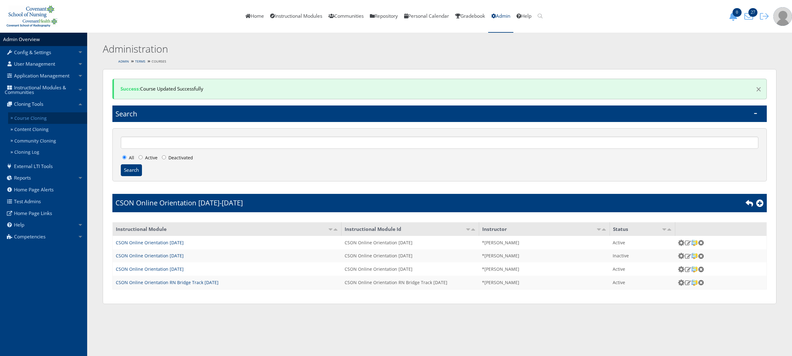
click at [38, 121] on link "Course Cloning" at bounding box center [47, 118] width 79 height 12
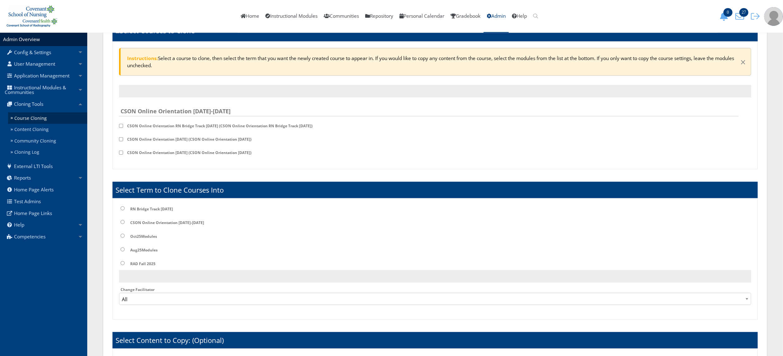
scroll to position [50, 0]
click at [206, 126] on label "CSON Online Orientation [DATE] (CSON Online Orientation [DATE])" at bounding box center [189, 127] width 127 height 7
click at [122, 115] on input "checkbox" at bounding box center [121, 114] width 4 height 4
checkbox input "true"
click at [121, 222] on input "radio" at bounding box center [123, 222] width 4 height 4
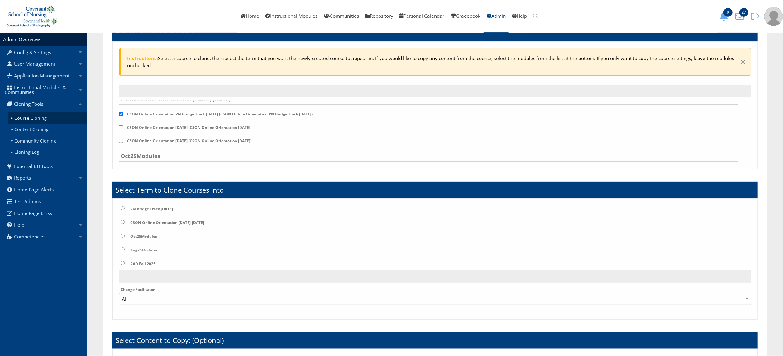
radio input "true"
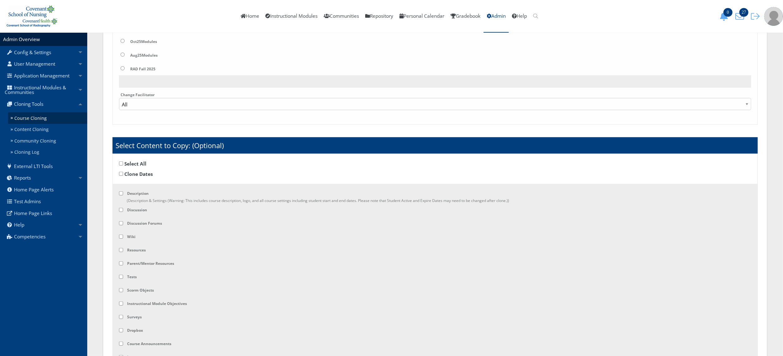
scroll to position [396, 0]
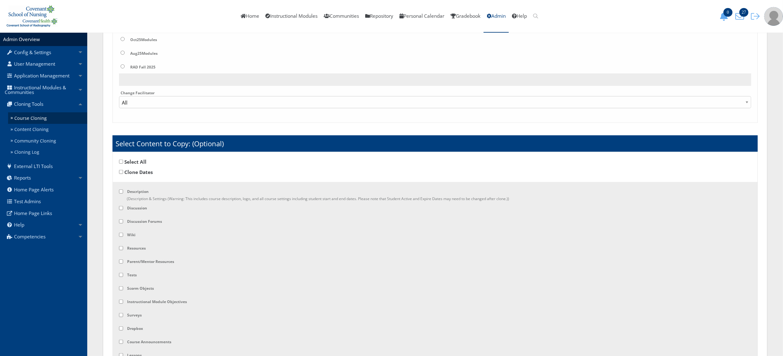
click at [122, 161] on input "checkbox" at bounding box center [121, 162] width 4 height 4
checkbox input "true"
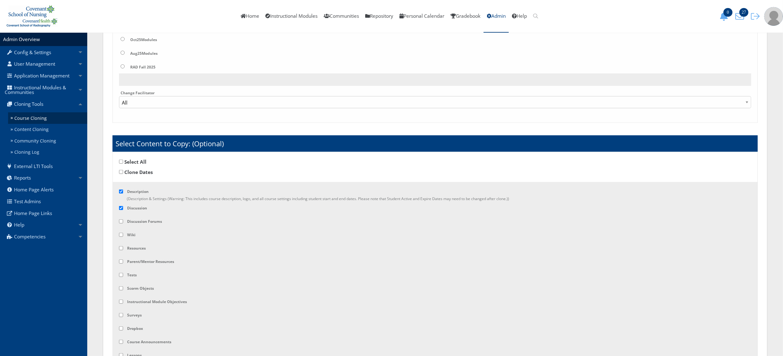
checkbox input "true"
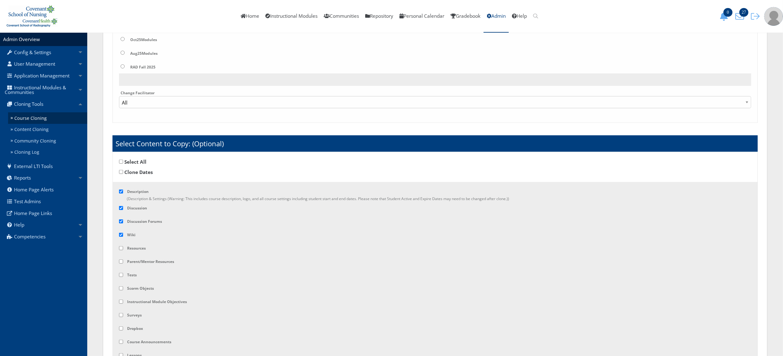
checkbox input "true"
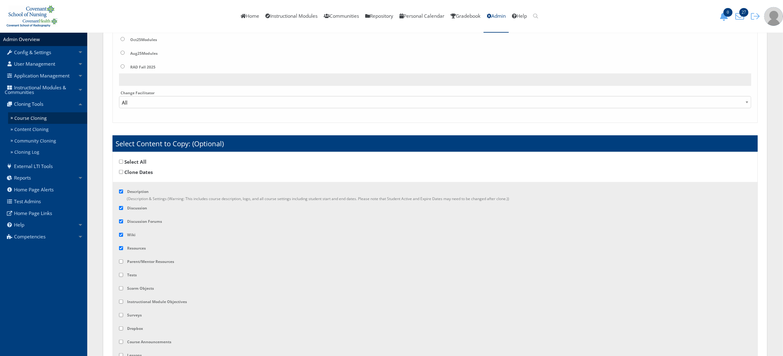
checkbox input "true"
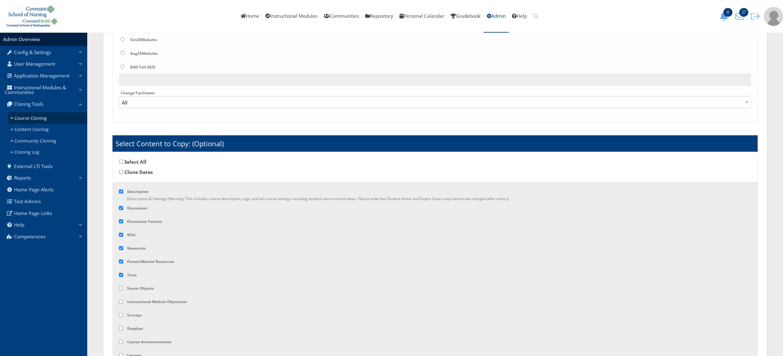
checkbox input "true"
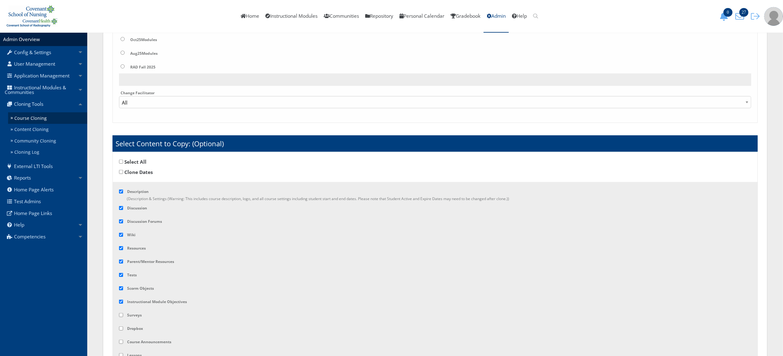
checkbox input "true"
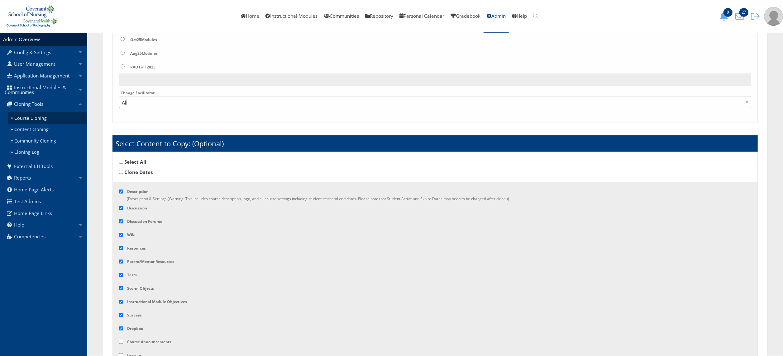
checkbox input "true"
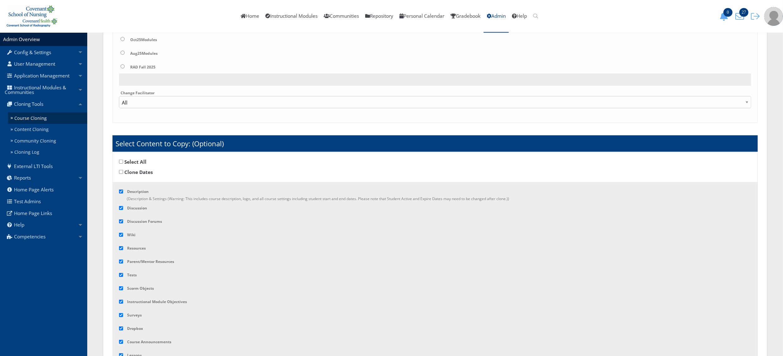
checkbox input "true"
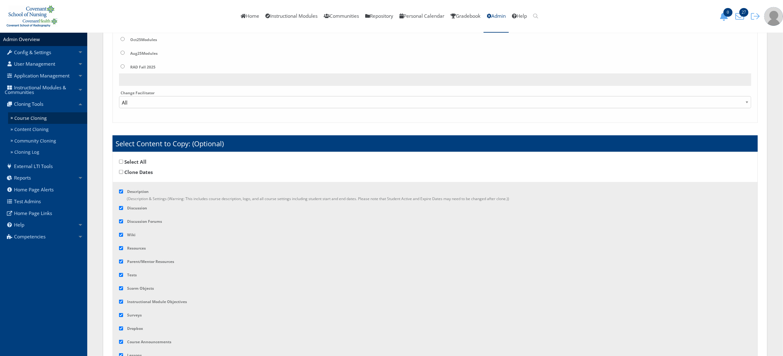
checkbox input "true"
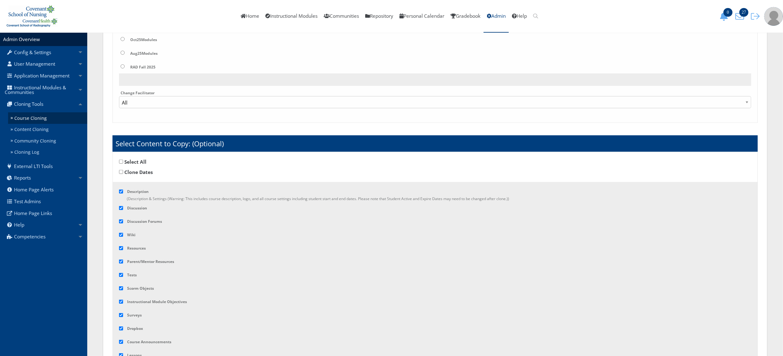
checkbox input "true"
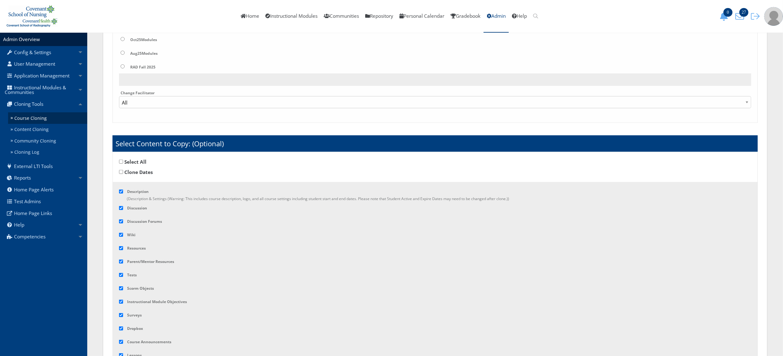
checkbox input "true"
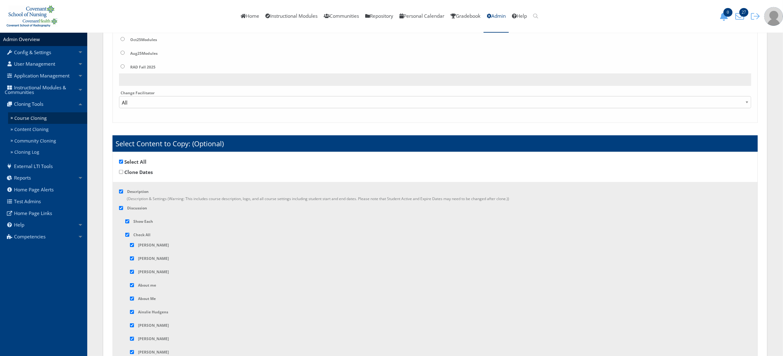
click at [126, 236] on input "checkbox" at bounding box center [127, 235] width 4 height 4
checkbox input "false"
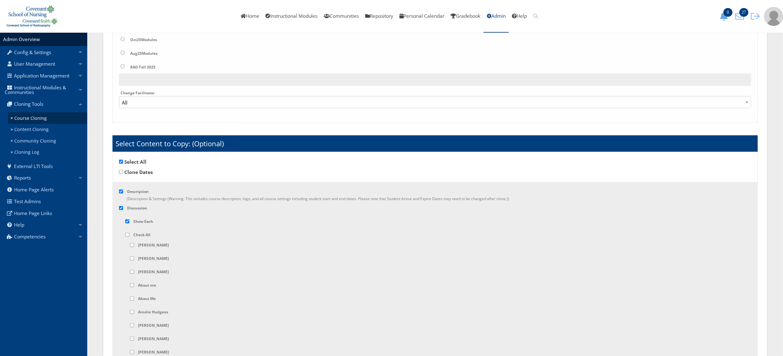
checkbox input "false"
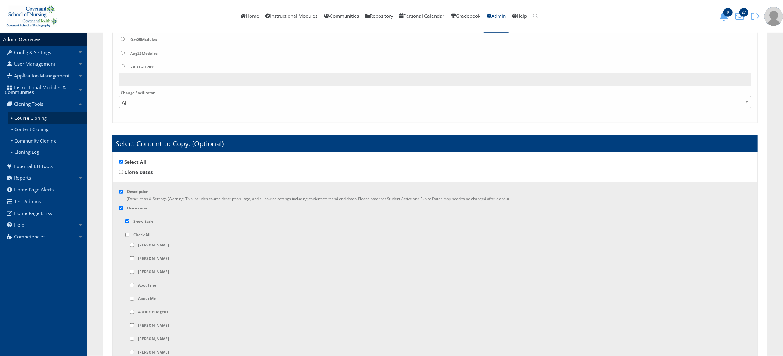
checkbox input "false"
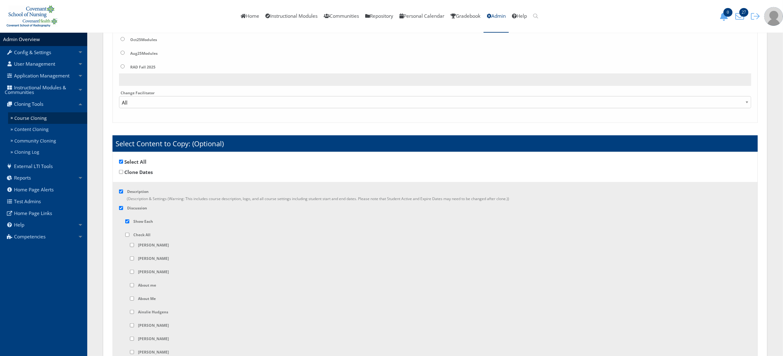
checkbox input "false"
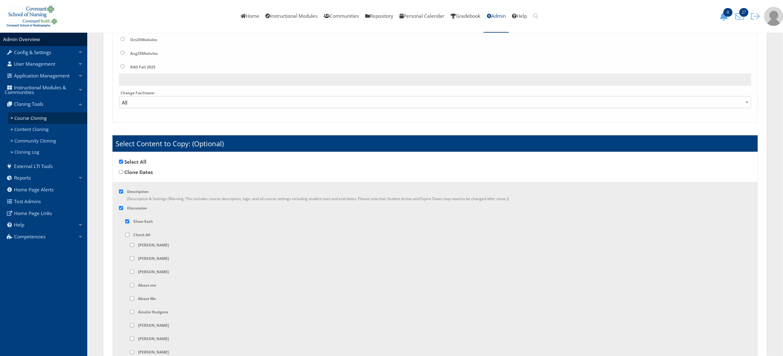
checkbox input "false"
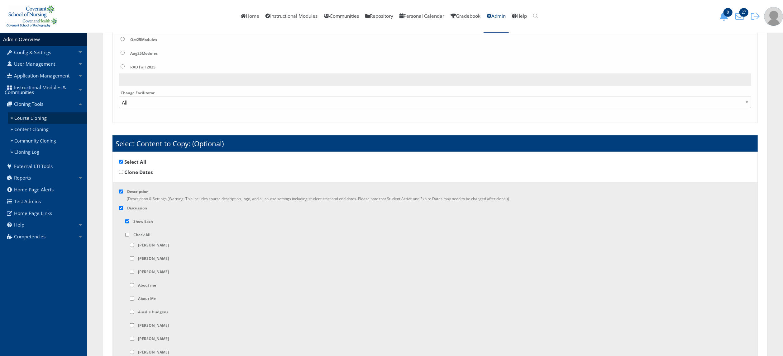
checkbox input "false"
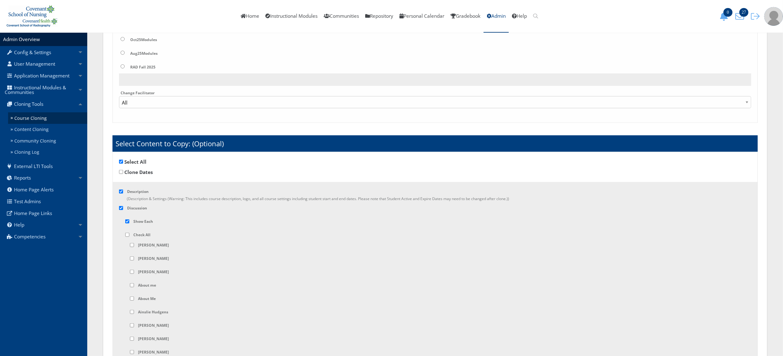
checkbox input "false"
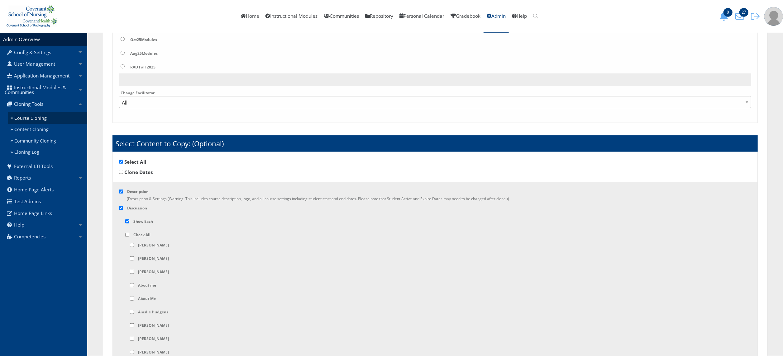
checkbox input "false"
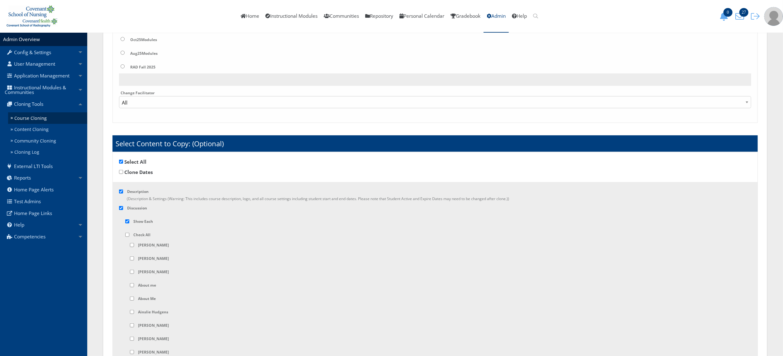
checkbox input "false"
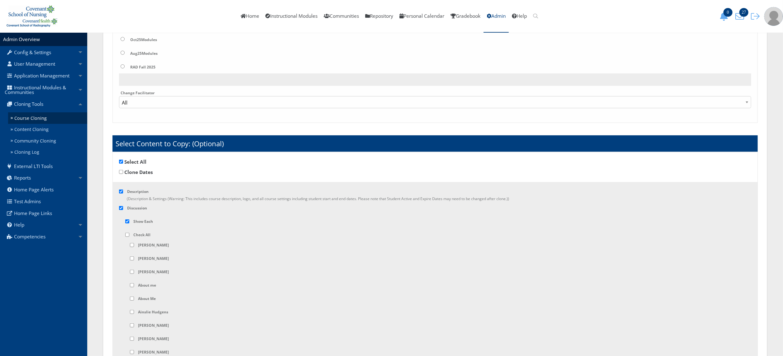
checkbox input "false"
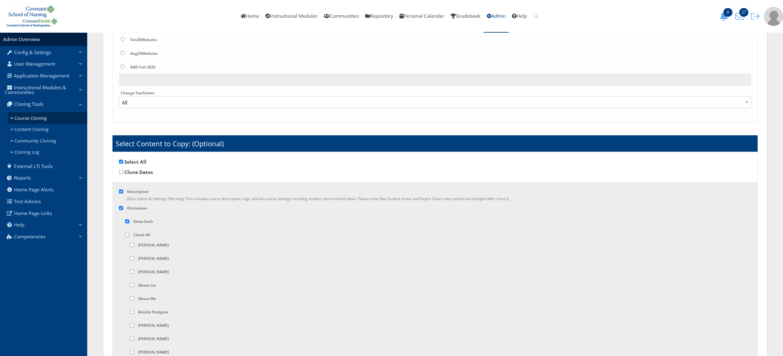
checkbox input "false"
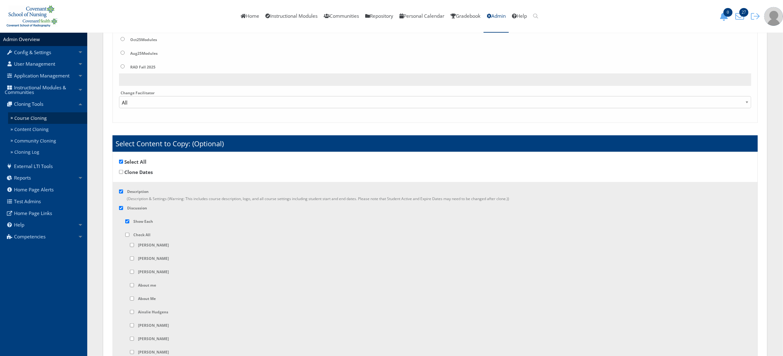
checkbox input "false"
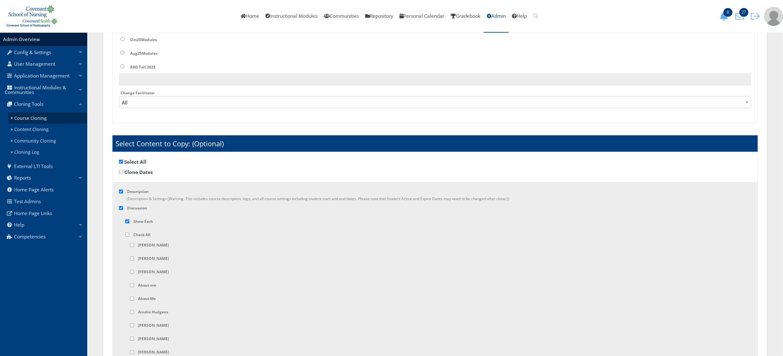
checkbox input "false"
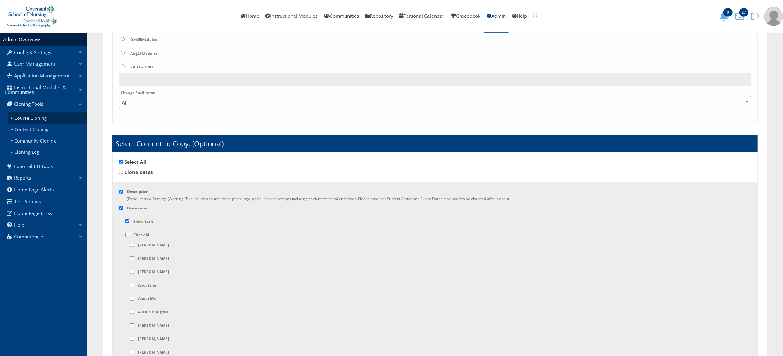
checkbox input "false"
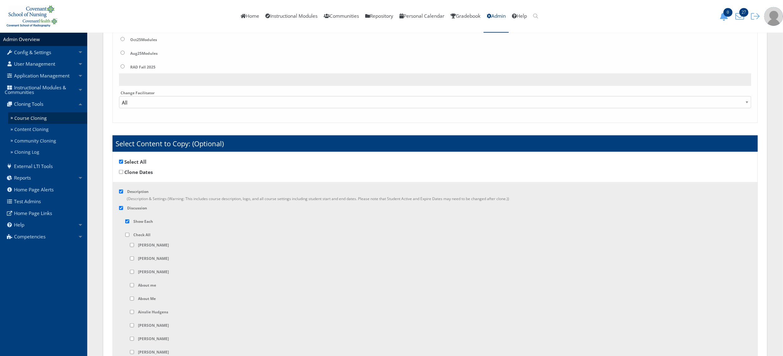
checkbox input "false"
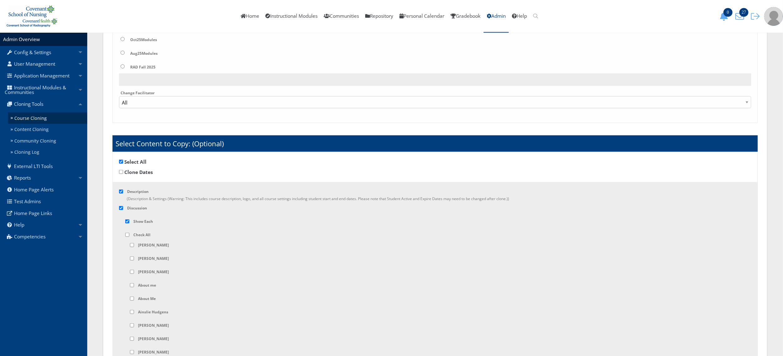
checkbox input "false"
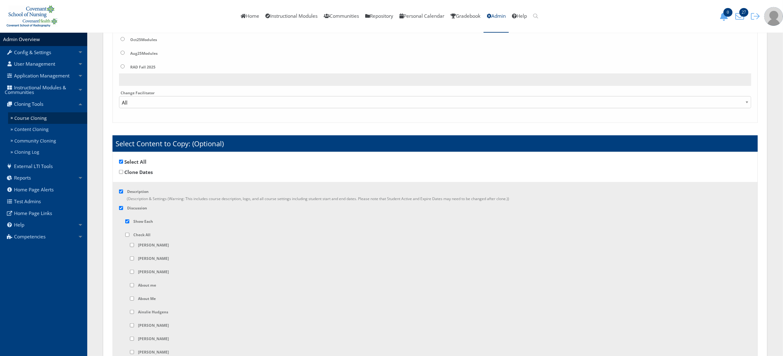
checkbox input "false"
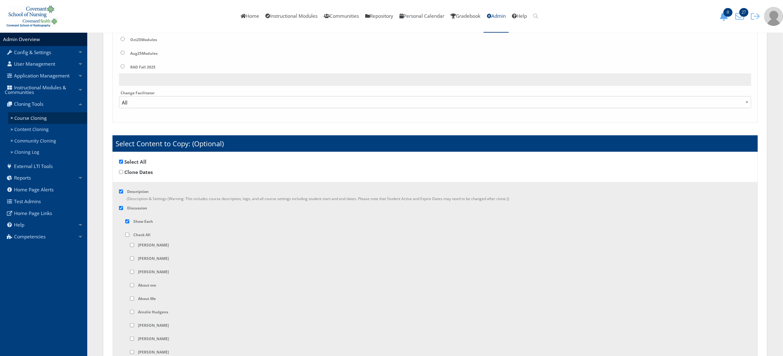
checkbox input "false"
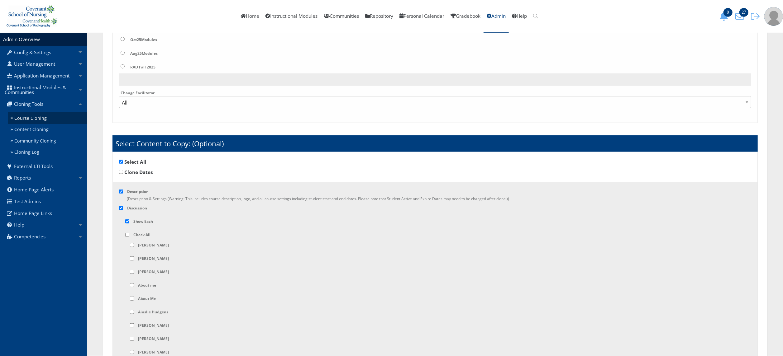
checkbox input "false"
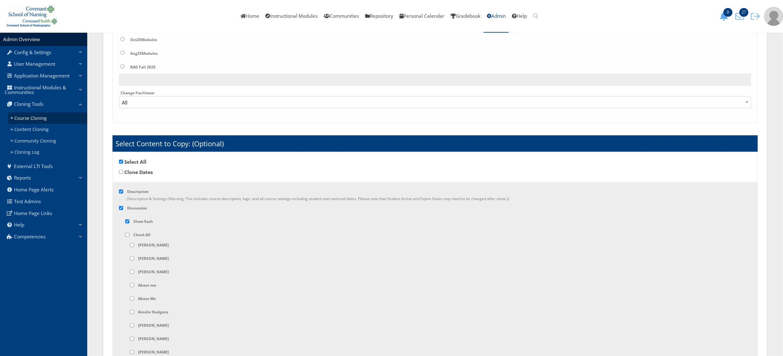
checkbox input "false"
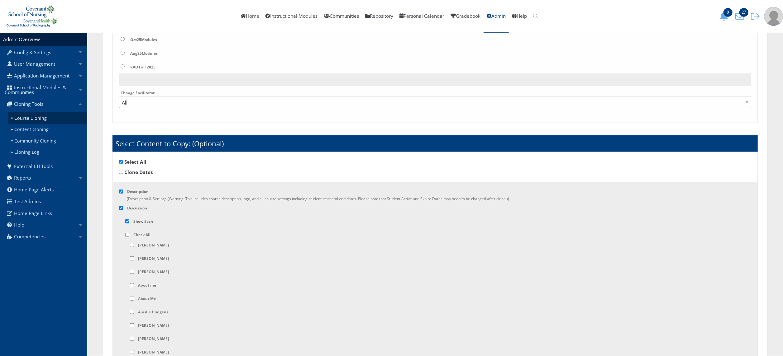
checkbox input "false"
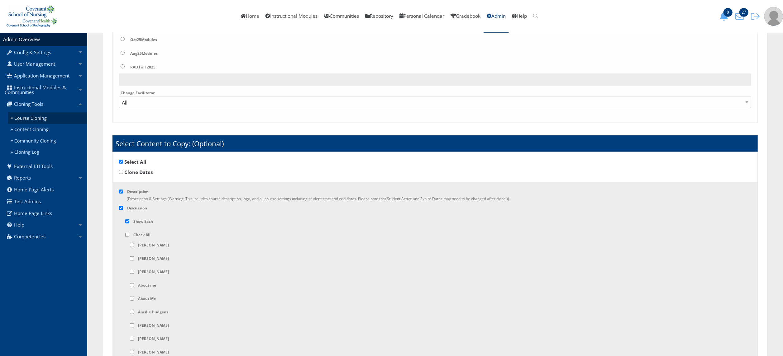
checkbox input "false"
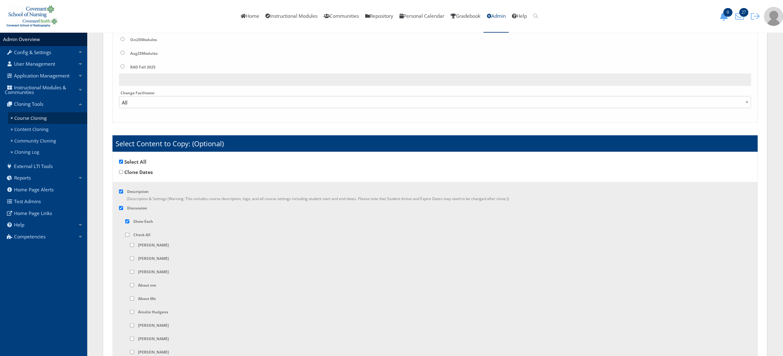
checkbox input "false"
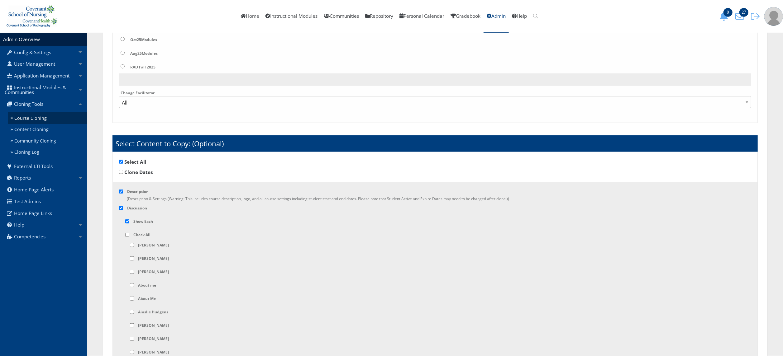
checkbox input "false"
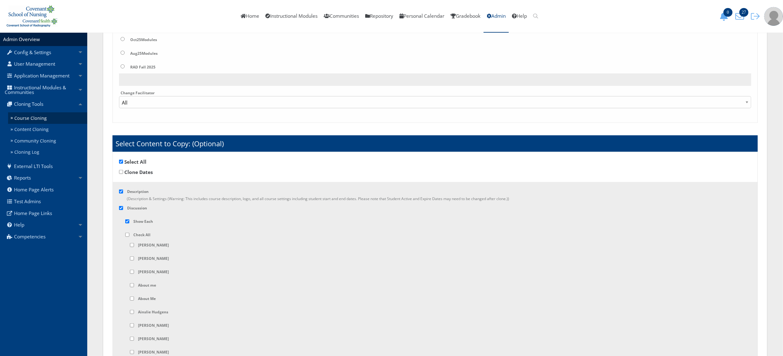
checkbox input "false"
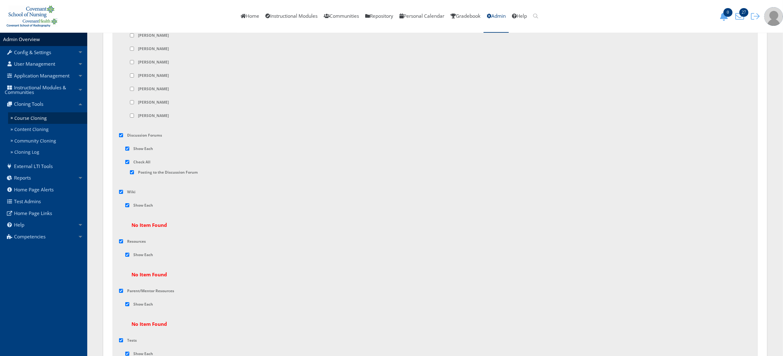
scroll to position [2167, 0]
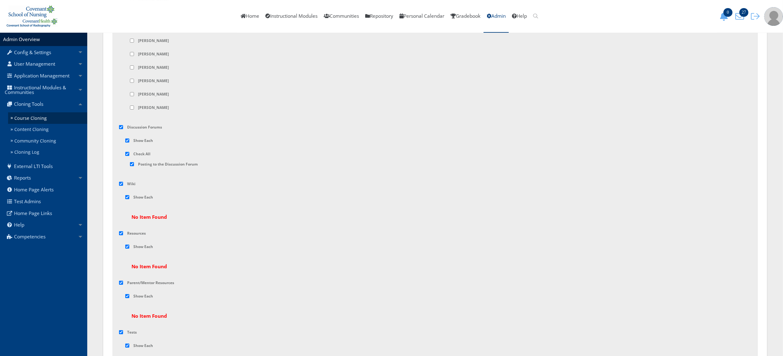
click at [121, 186] on input "checkbox" at bounding box center [121, 184] width 4 height 4
checkbox input "false"
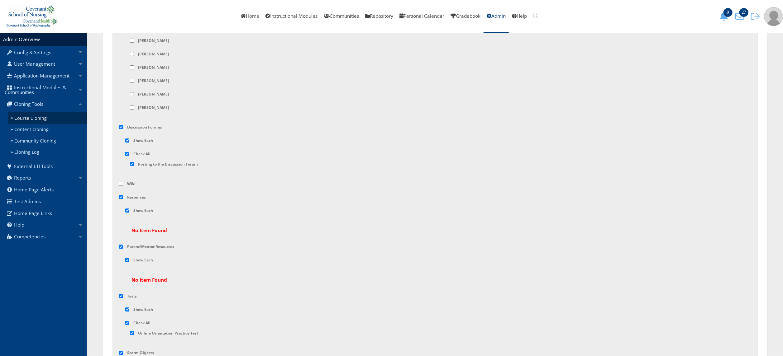
click at [120, 199] on input "checkbox" at bounding box center [121, 197] width 4 height 4
checkbox input "false"
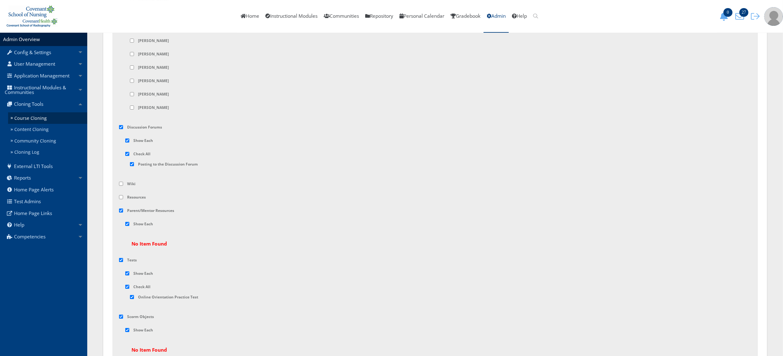
click at [121, 213] on input "checkbox" at bounding box center [121, 211] width 4 height 4
checkbox input "false"
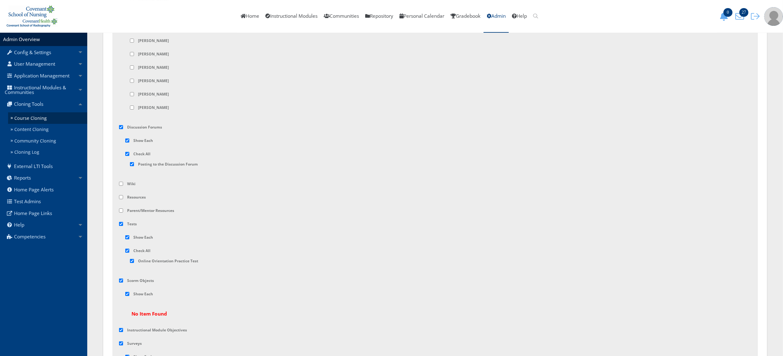
click at [120, 283] on input "checkbox" at bounding box center [121, 281] width 4 height 4
checkbox input "false"
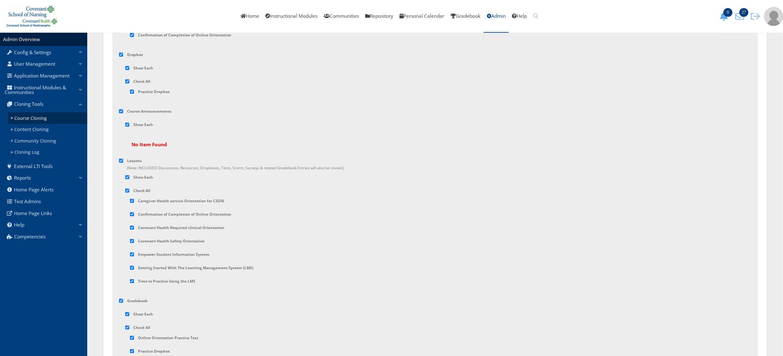
scroll to position [2493, 0]
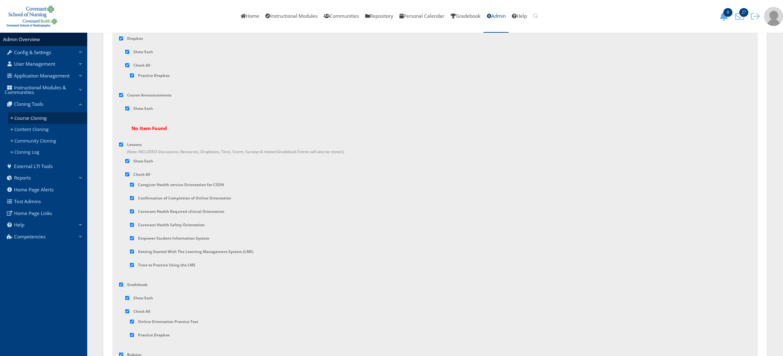
click at [121, 97] on input "checkbox" at bounding box center [121, 95] width 4 height 4
checkbox input "false"
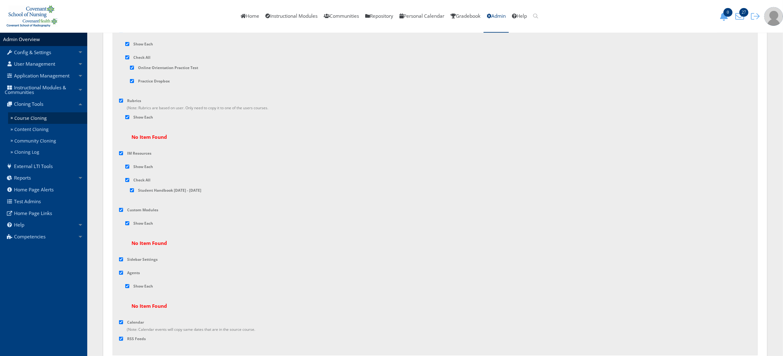
scroll to position [2770, 0]
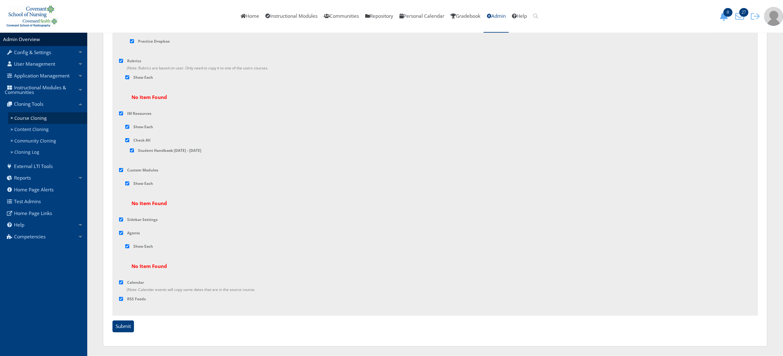
click at [121, 59] on input "checkbox" at bounding box center [121, 61] width 4 height 4
checkbox input "false"
click at [121, 168] on input "checkbox" at bounding box center [121, 170] width 4 height 4
checkbox input "false"
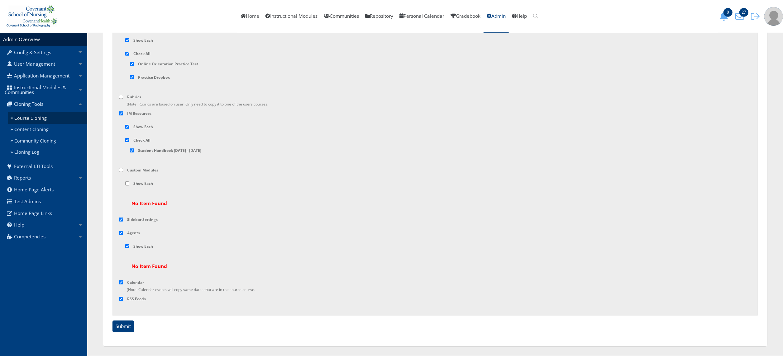
scroll to position [2697, 0]
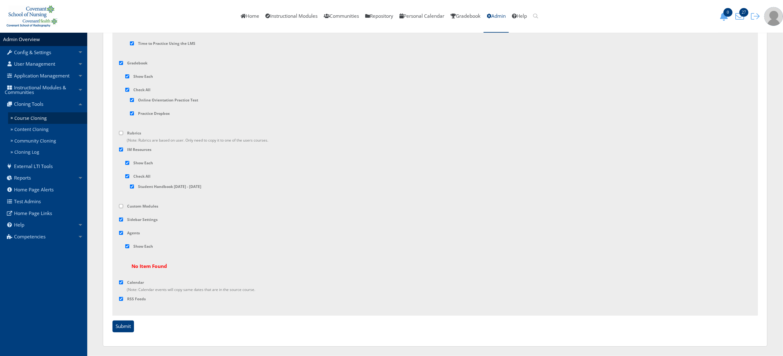
click at [120, 231] on input "checkbox" at bounding box center [121, 233] width 4 height 4
checkbox input "false"
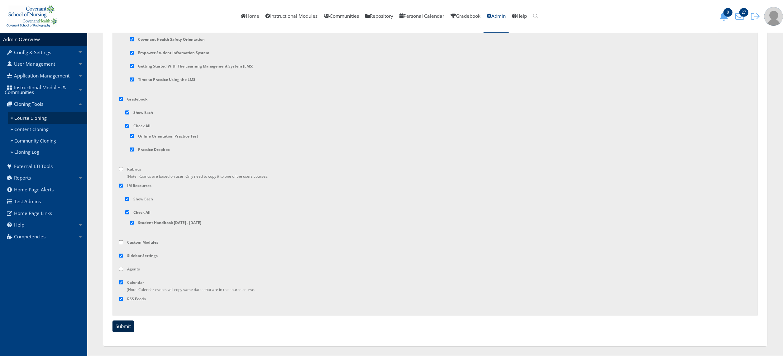
click at [124, 327] on input "Submit" at bounding box center [122, 327] width 21 height 12
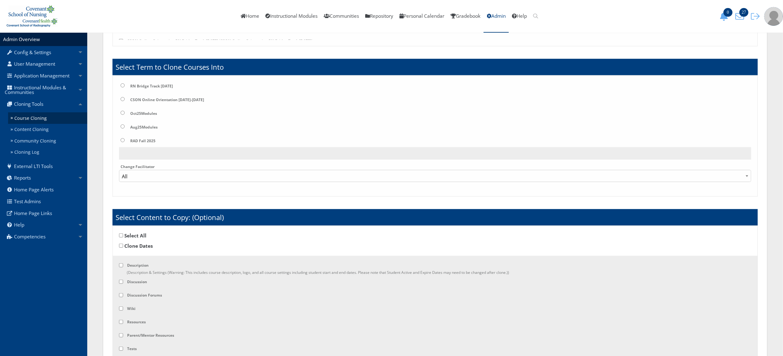
scroll to position [283, 0]
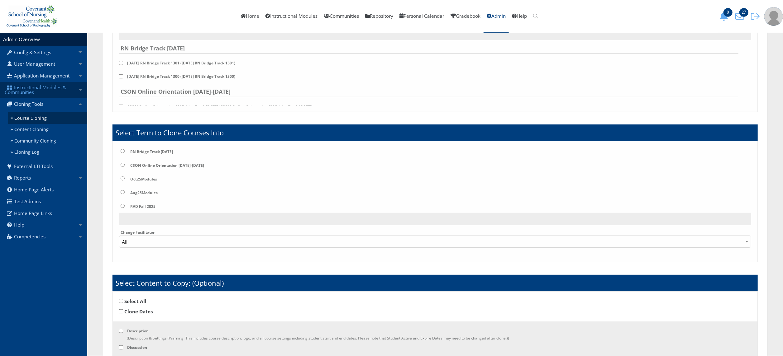
click at [52, 94] on link "Instructional Modules & Communities" at bounding box center [43, 90] width 87 height 17
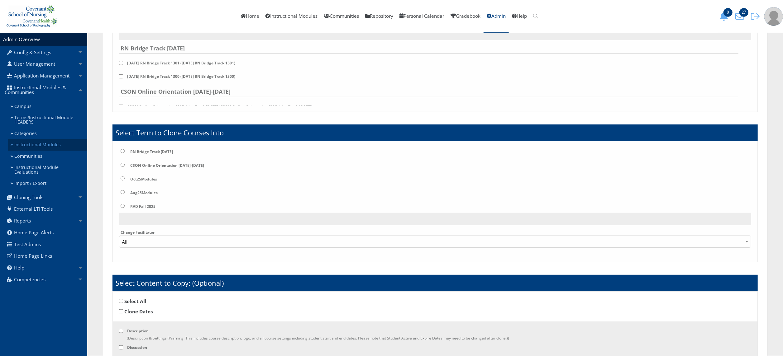
click at [53, 144] on link "Instructional Modules" at bounding box center [47, 145] width 79 height 12
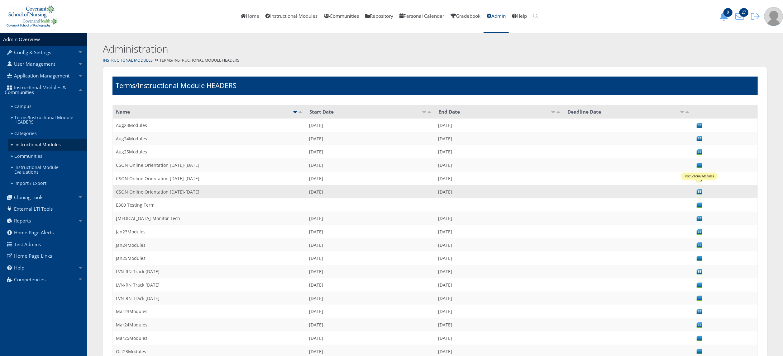
click at [700, 190] on img at bounding box center [699, 192] width 7 height 7
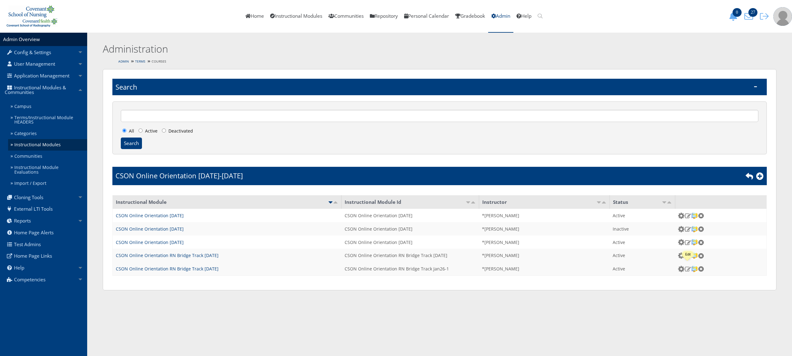
click at [687, 266] on img at bounding box center [688, 269] width 7 height 6
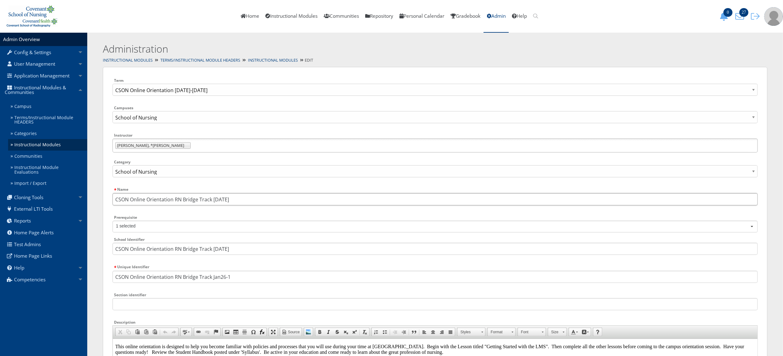
drag, startPoint x: 227, startPoint y: 201, endPoint x: 176, endPoint y: 201, distance: 51.7
click at [176, 201] on input "CSON Online Orientation RN Bridge Track [DATE]" at bounding box center [434, 199] width 645 height 12
click at [198, 198] on input "CSON Online Orientation [DATE]" at bounding box center [434, 199] width 645 height 12
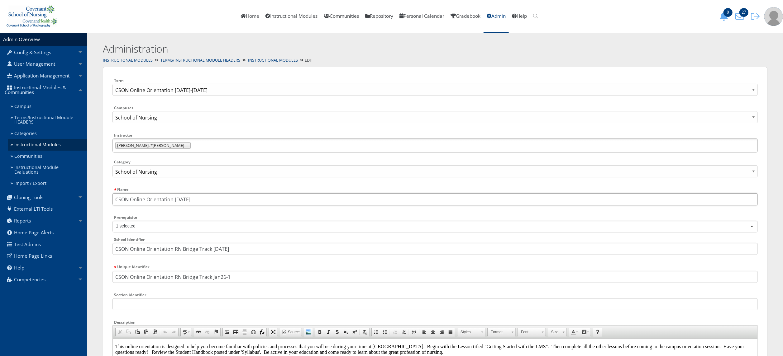
click at [198, 198] on input "CSON Online Orientation [DATE]" at bounding box center [434, 199] width 645 height 12
type input "CSON Online Orientation [DATE]"
click at [243, 253] on input "CSON Online Orientation RN Bridge Track [DATE]" at bounding box center [434, 249] width 645 height 12
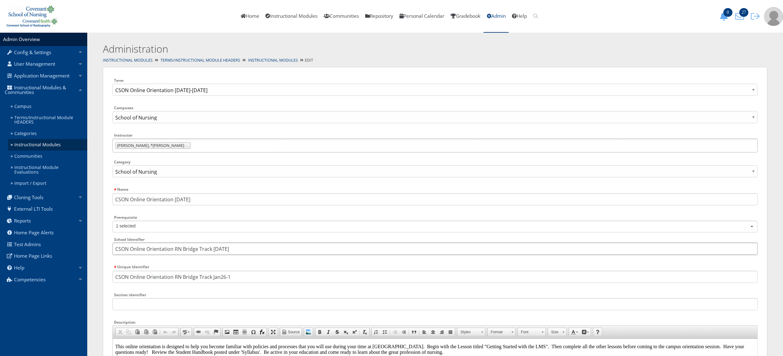
click at [243, 253] on input "CSON Online Orientation RN Bridge Track [DATE]" at bounding box center [434, 249] width 645 height 12
click at [242, 251] on input "CSON Online Orientation RN Bridge Track [DATE]" at bounding box center [434, 249] width 645 height 12
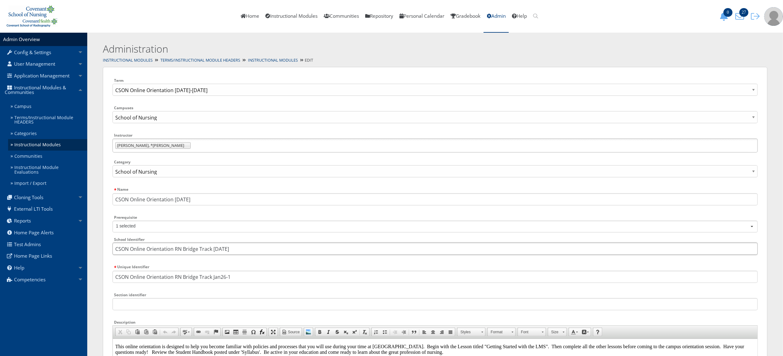
paste input "Mar"
type input "CSON Online Orientation [DATE]"
click at [245, 272] on input "CSON Online Orientation RN Bridge Track Jan26-1" at bounding box center [434, 277] width 645 height 12
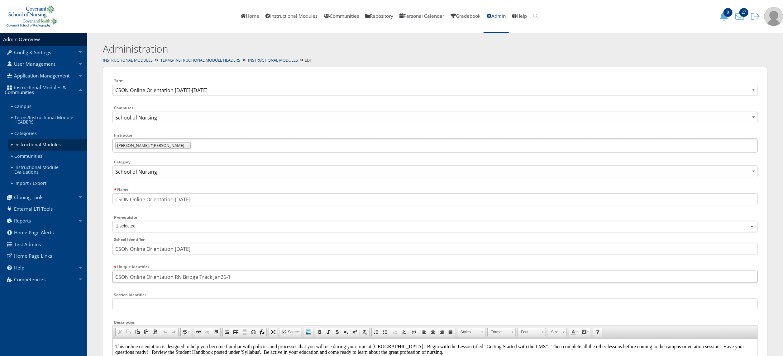
paste input "Mar26"
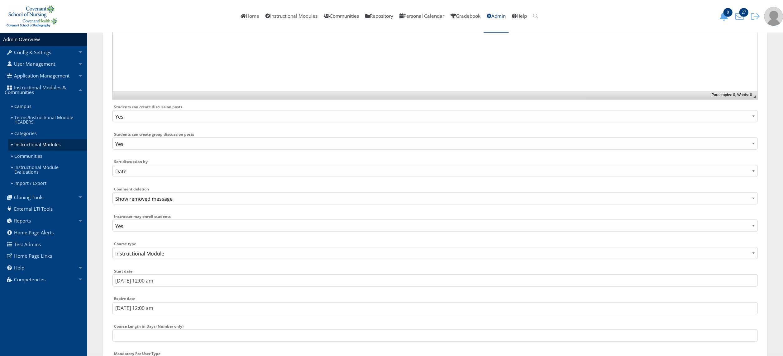
scroll to position [789, 0]
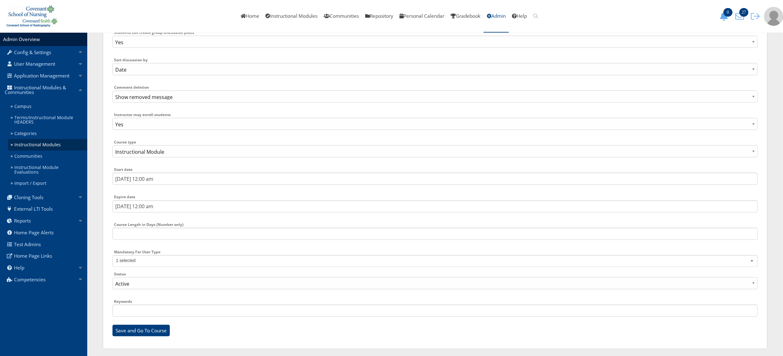
type input "CSON Online Orientation [DATE]"
click at [135, 178] on input "12/08/2025 12:00 am" at bounding box center [434, 179] width 645 height 12
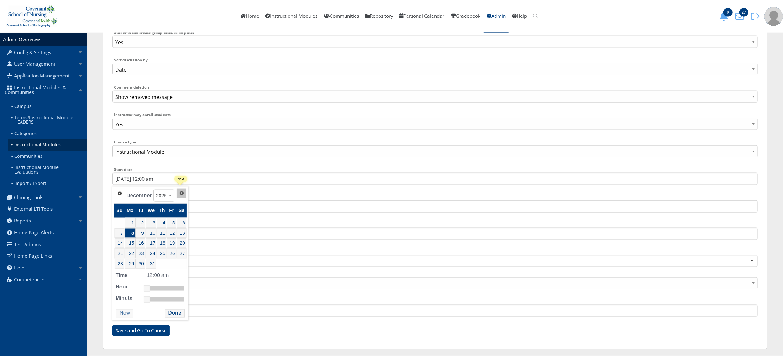
click at [183, 197] on link "Next" at bounding box center [181, 193] width 9 height 9
click at [183, 197] on div "Expire date 07/25/2026 12:00 am" at bounding box center [434, 205] width 645 height 24
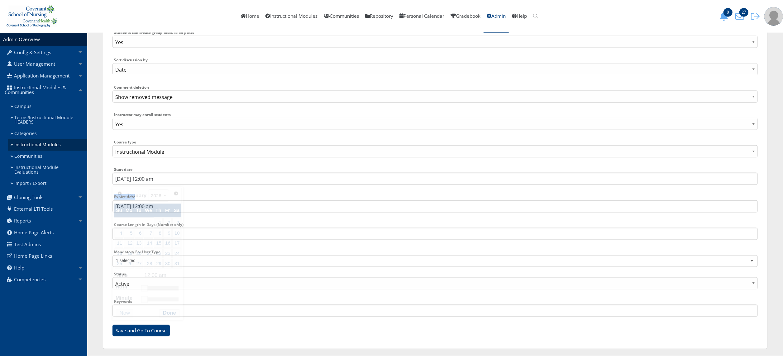
click at [183, 197] on div "Expire date 07/25/2026 12:00 am" at bounding box center [434, 205] width 645 height 24
click at [146, 182] on input "12/8/2025 12:00 am" at bounding box center [434, 179] width 645 height 12
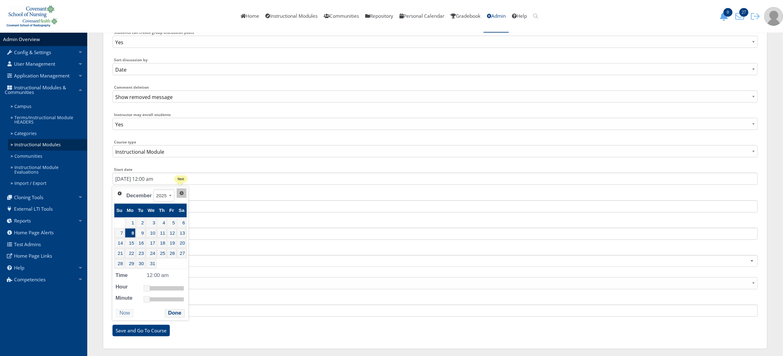
click at [181, 194] on span "Next" at bounding box center [181, 193] width 5 height 5
click at [176, 194] on span "Next" at bounding box center [176, 193] width 5 height 5
click at [176, 194] on span "Next" at bounding box center [178, 193] width 5 height 5
click at [129, 221] on link "2" at bounding box center [127, 223] width 9 height 10
type input "3/2/2026 12:00 am"
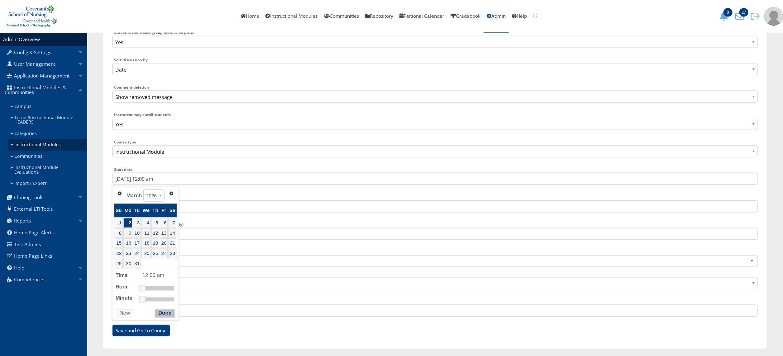
click at [161, 315] on button "Done" at bounding box center [165, 314] width 20 height 8
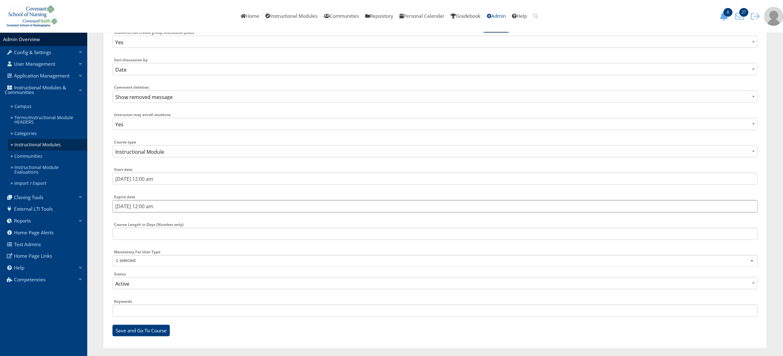
click at [159, 207] on input "07/25/2026 12:00 am" at bounding box center [434, 207] width 645 height 12
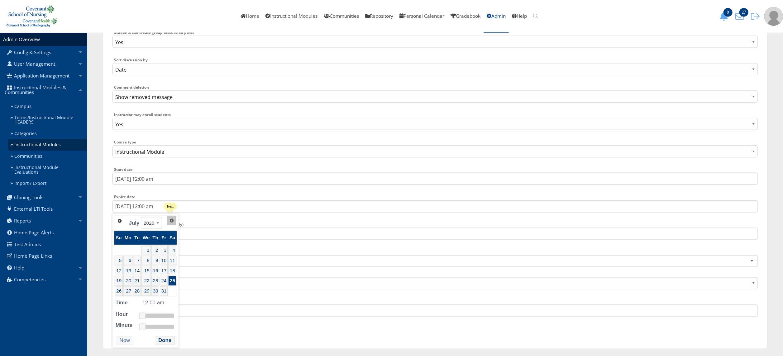
click at [169, 220] on span "Next" at bounding box center [171, 220] width 5 height 5
click at [118, 219] on span "Prev" at bounding box center [119, 220] width 5 height 5
click at [122, 222] on link "Prev" at bounding box center [119, 220] width 9 height 9
click at [121, 222] on span "Prev" at bounding box center [119, 220] width 5 height 5
click at [172, 274] on link "16" at bounding box center [172, 271] width 8 height 10
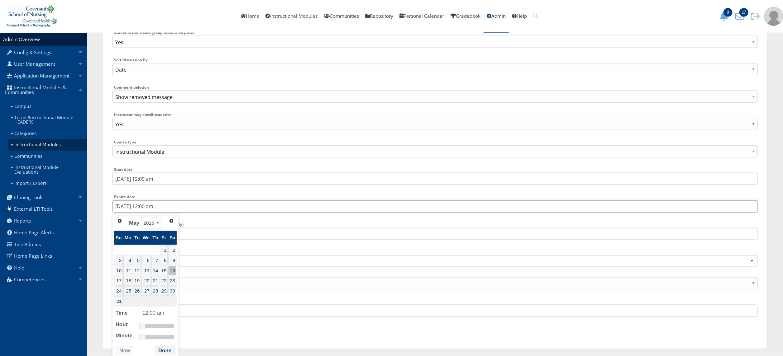
type input "5/16/2026 12:00 am"
click at [171, 352] on button "Done" at bounding box center [165, 351] width 20 height 8
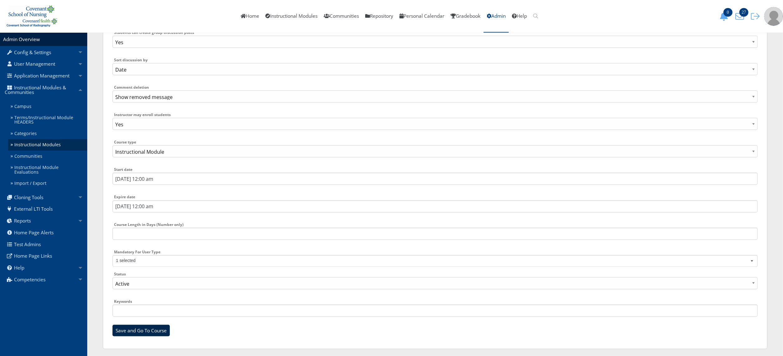
click at [160, 332] on input "Save and Go To Course" at bounding box center [140, 331] width 57 height 12
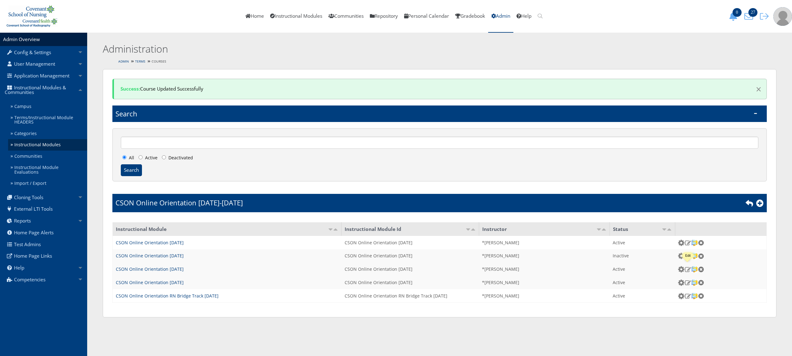
click at [688, 269] on img at bounding box center [688, 270] width 7 height 6
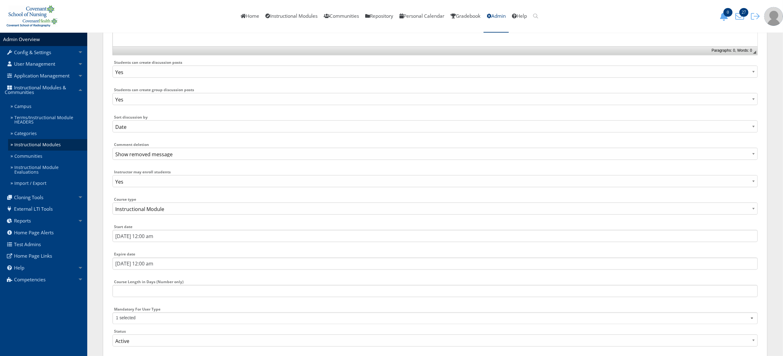
scroll to position [793, 0]
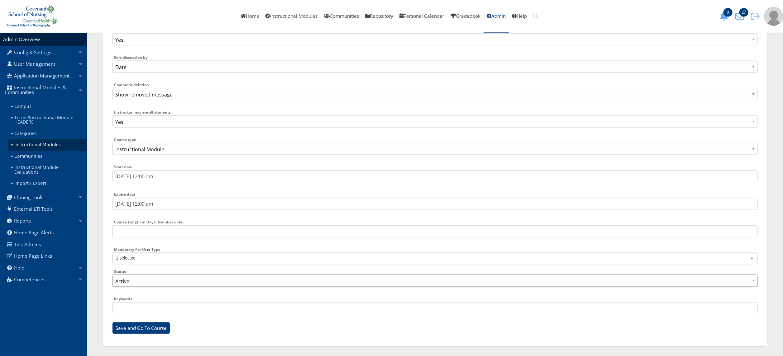
click at [178, 278] on select "Active Inactive" at bounding box center [434, 281] width 645 height 12
select select "0"
click at [112, 275] on select "Active Inactive" at bounding box center [434, 281] width 645 height 12
click at [151, 332] on input "Save and Go To Course" at bounding box center [140, 329] width 57 height 12
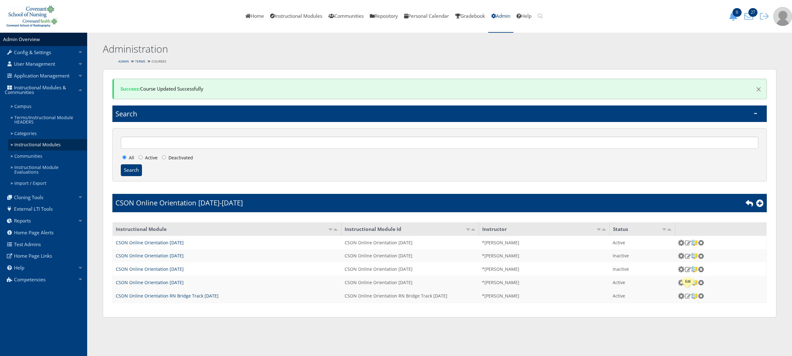
click at [691, 293] on img at bounding box center [688, 296] width 7 height 6
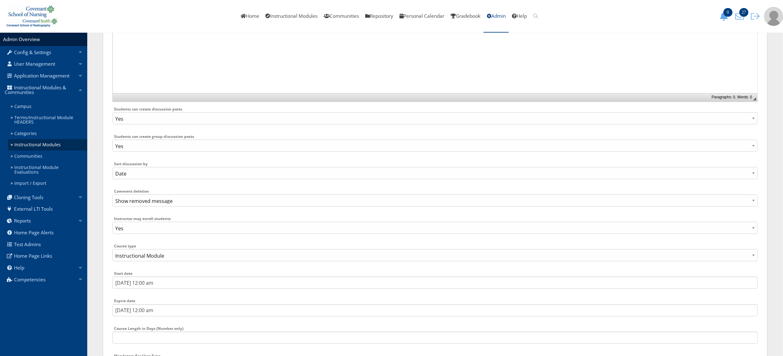
scroll to position [793, 0]
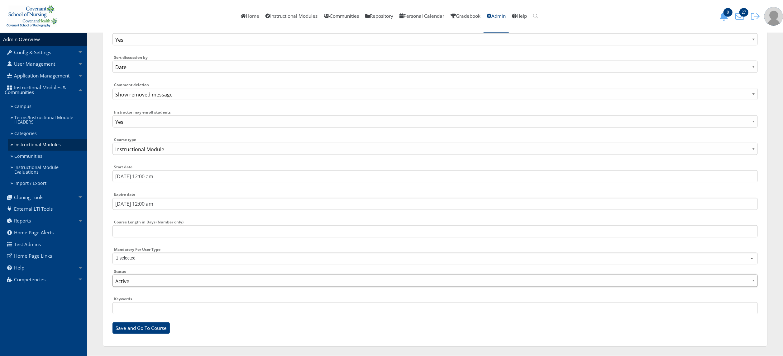
click at [176, 282] on select "Active Inactive" at bounding box center [434, 281] width 645 height 12
select select "0"
click at [112, 275] on select "Active Inactive" at bounding box center [434, 281] width 645 height 12
click at [146, 323] on input "Save and Go To Course" at bounding box center [140, 329] width 57 height 12
click at [146, 325] on input "Save and Go To Course" at bounding box center [140, 329] width 57 height 12
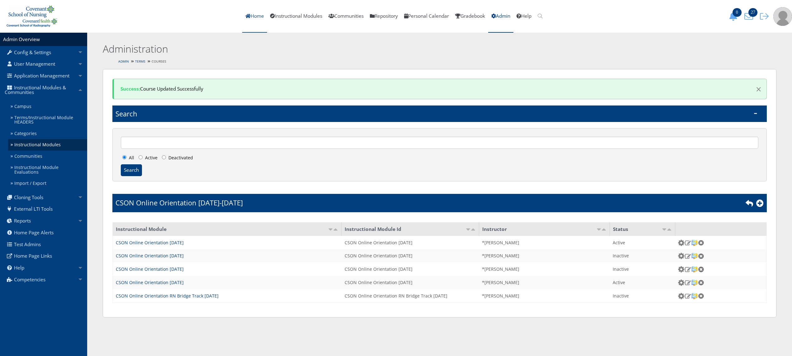
click at [245, 14] on link "Home" at bounding box center [254, 16] width 25 height 33
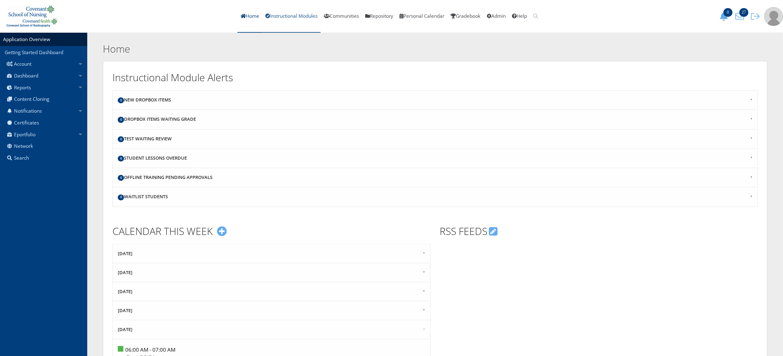
click at [268, 14] on link "Instructional Modules" at bounding box center [291, 16] width 58 height 33
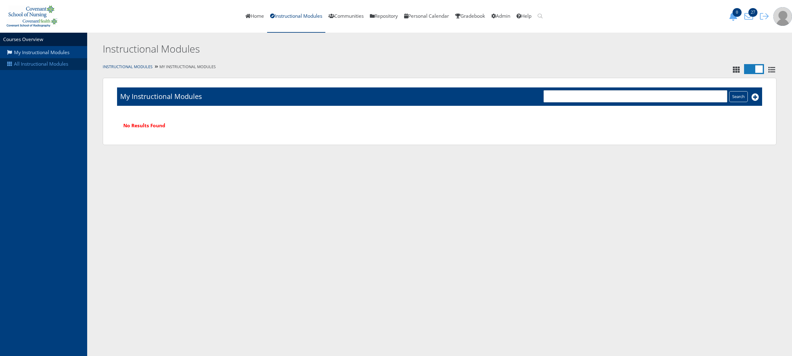
click at [33, 61] on link "All Instructional Modules" at bounding box center [43, 64] width 87 height 12
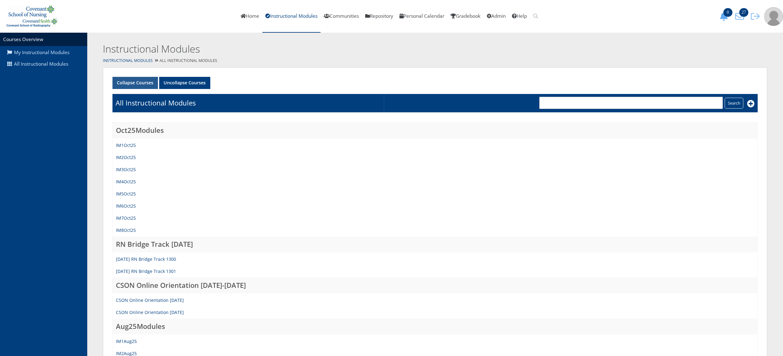
click at [137, 81] on link "Collapse Courses" at bounding box center [134, 83] width 45 height 12
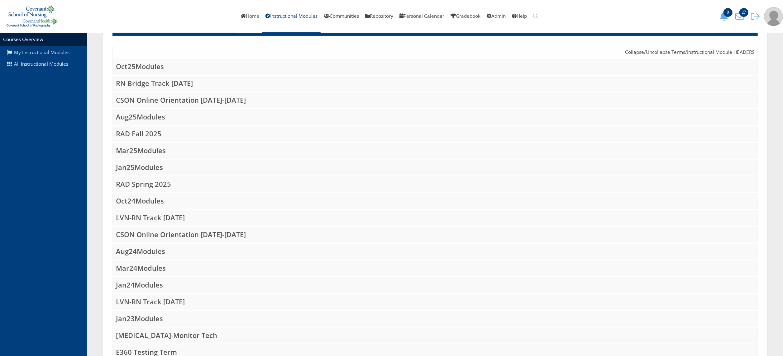
scroll to position [104, 0]
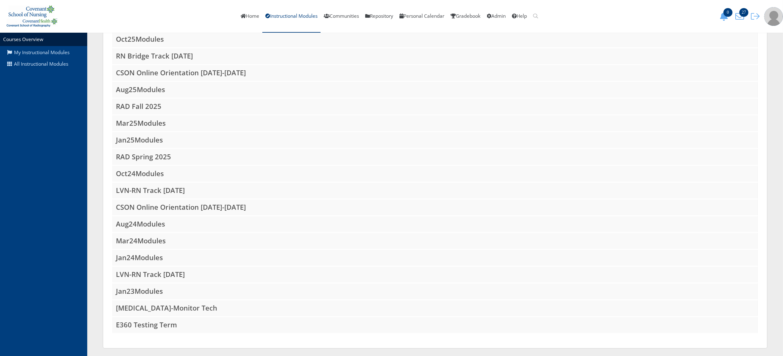
click at [140, 301] on td "[MEDICAL_DATA]-Monitor Tech" at bounding box center [435, 308] width 645 height 17
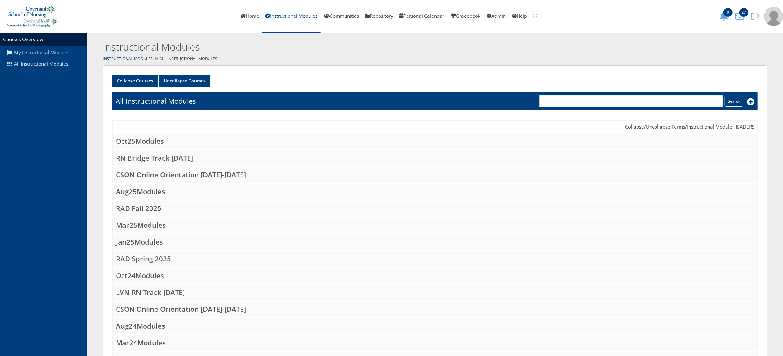
scroll to position [0, 0]
